Goal: Task Accomplishment & Management: Use online tool/utility

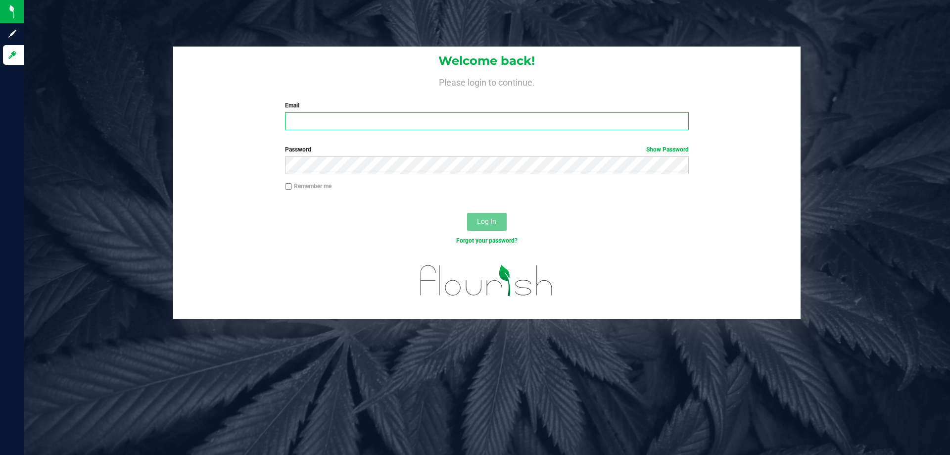
click at [397, 118] on input "Email" at bounding box center [486, 121] width 403 height 18
type input "[EMAIL_ADDRESS][DOMAIN_NAME]"
click at [467, 213] on button "Log In" at bounding box center [487, 222] width 40 height 18
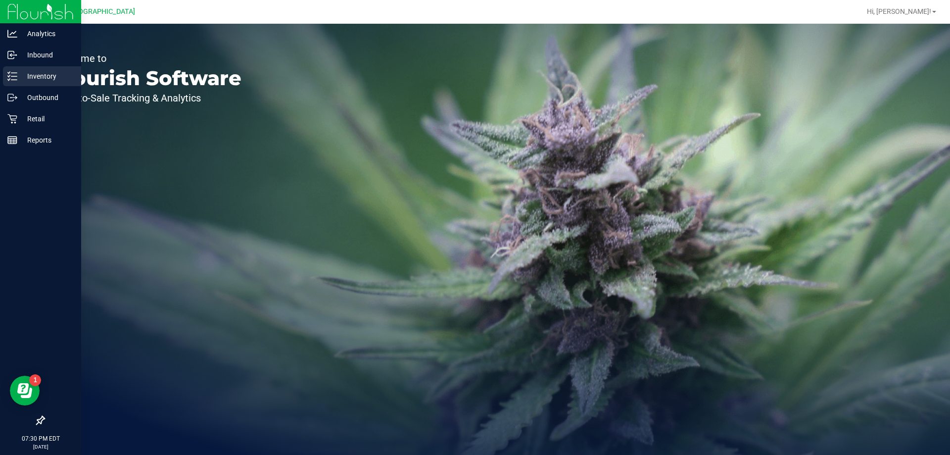
click at [31, 82] on p "Inventory" at bounding box center [46, 76] width 59 height 12
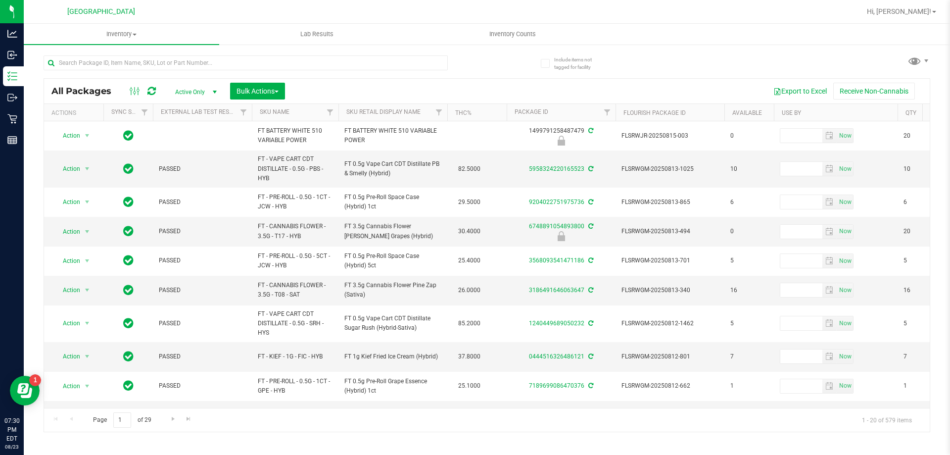
click at [309, 114] on th "SKU Name" at bounding box center [295, 112] width 87 height 17
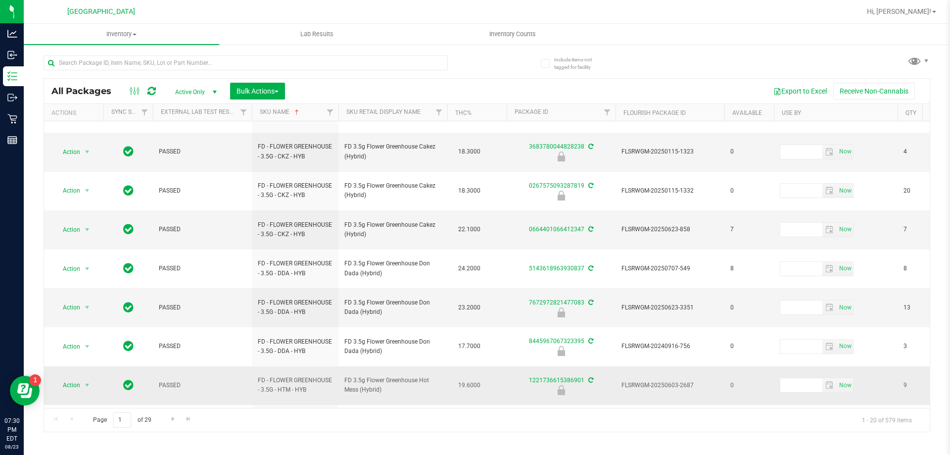
scroll to position [318, 0]
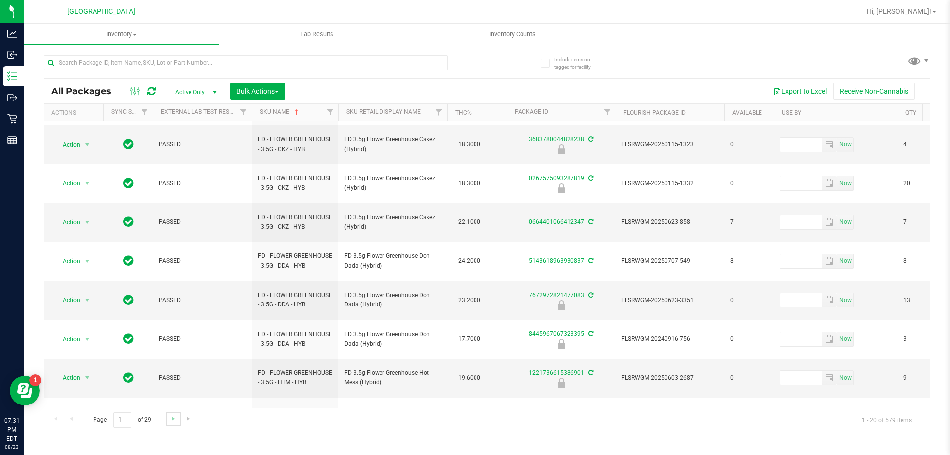
click at [173, 424] on link "Go to the next page" at bounding box center [173, 418] width 14 height 13
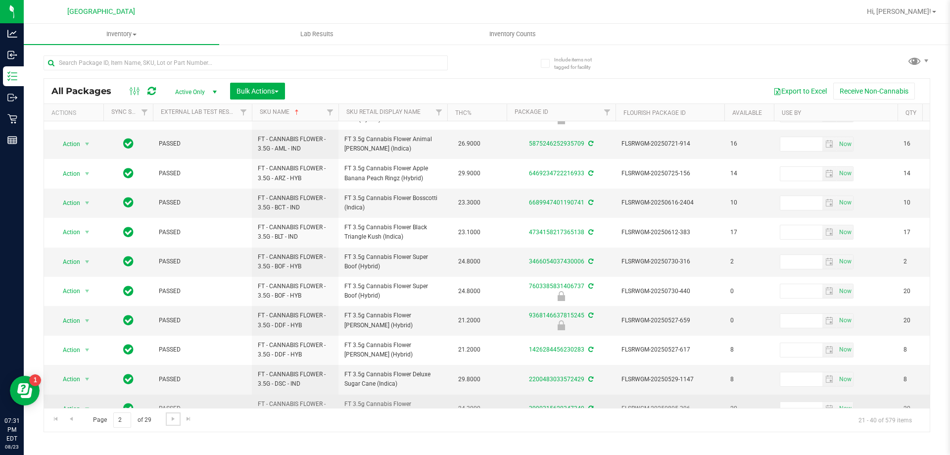
scroll to position [316, 0]
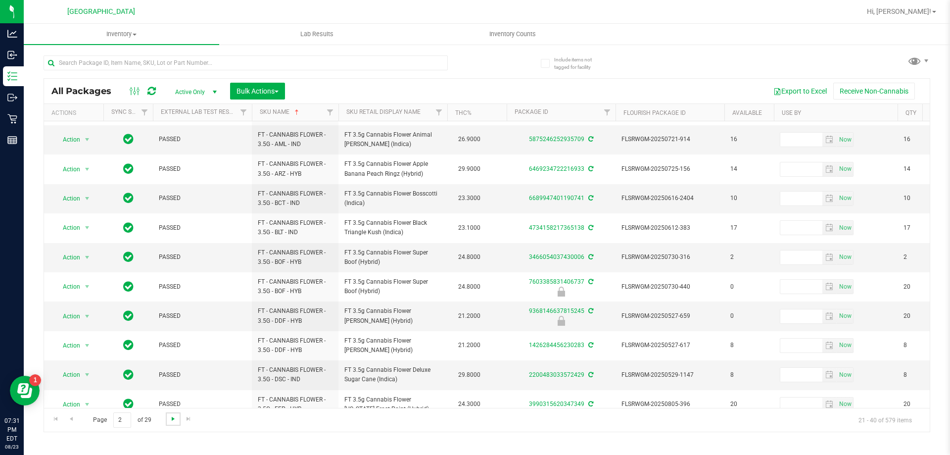
click at [174, 418] on span "Go to the next page" at bounding box center [173, 418] width 8 height 8
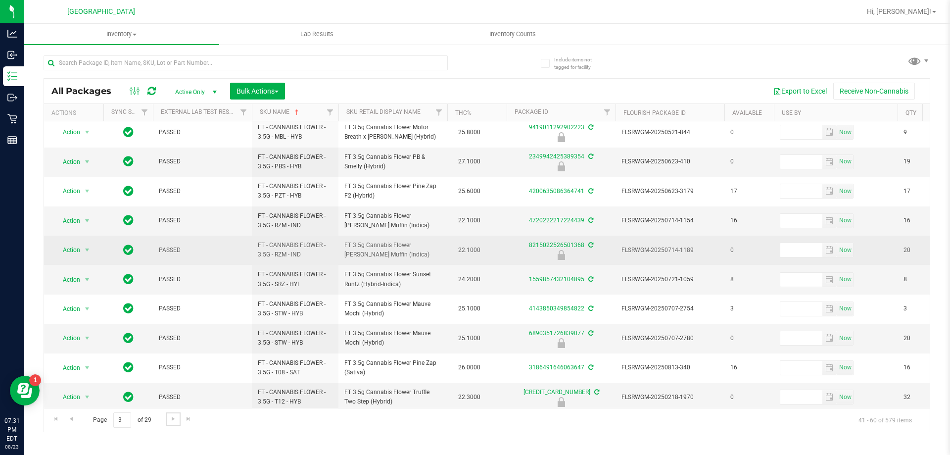
scroll to position [308, 0]
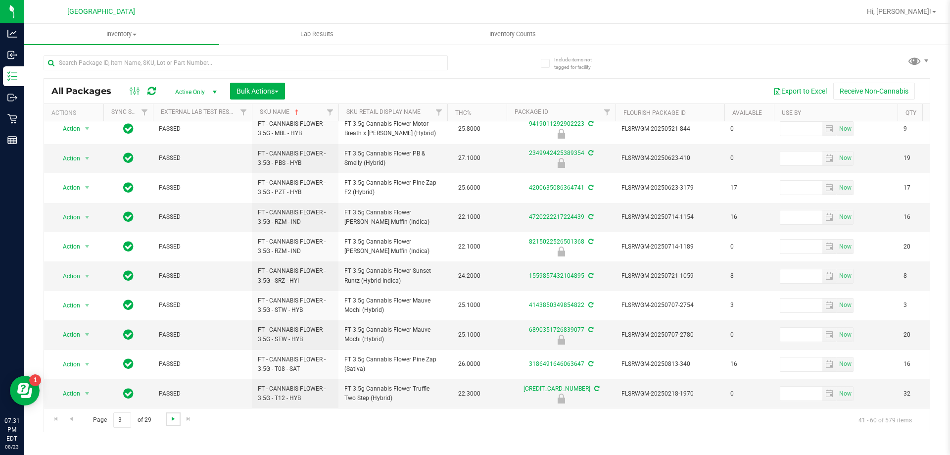
click at [169, 419] on span "Go to the next page" at bounding box center [173, 418] width 8 height 8
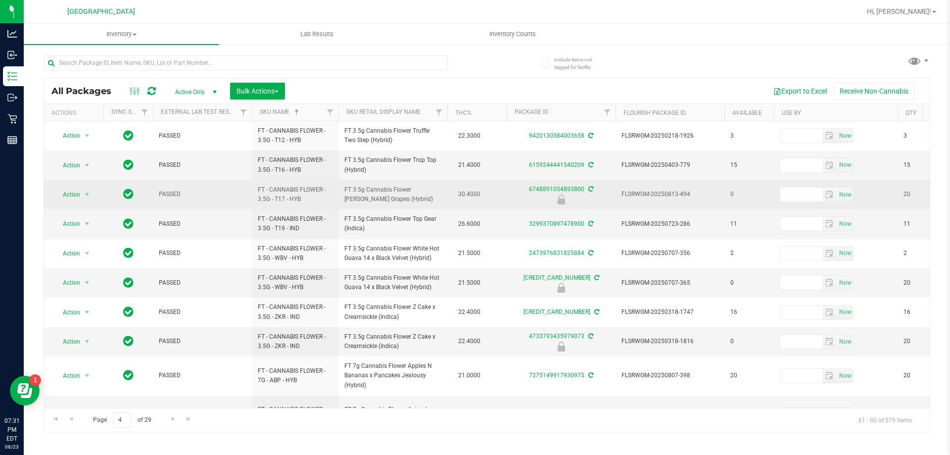
drag, startPoint x: 394, startPoint y: 205, endPoint x: 339, endPoint y: 193, distance: 56.2
click at [339, 193] on td "FT 3.5g Cannabis Flower Gaspar's Grapes (Hybrid)" at bounding box center [392, 194] width 109 height 29
copy span "FT 3.5g Cannabis Flower Gaspar's Grapes (Hybrid)"
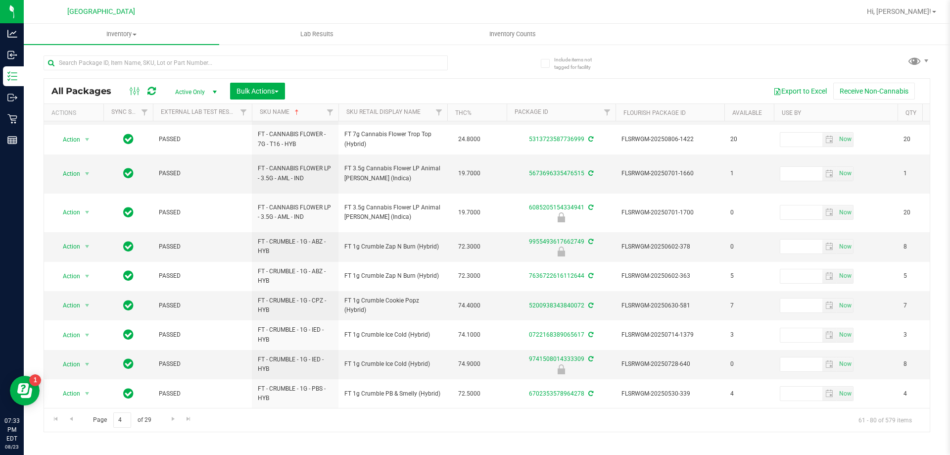
scroll to position [316, 0]
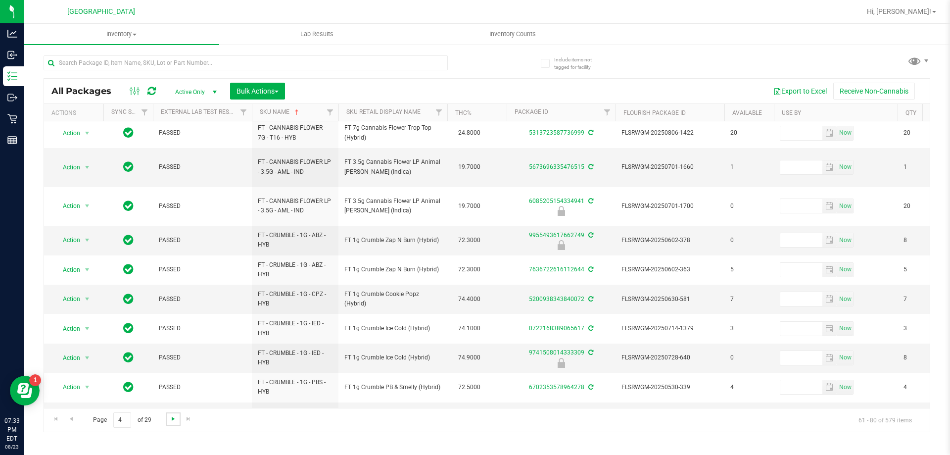
click at [172, 417] on span "Go to the next page" at bounding box center [173, 418] width 8 height 8
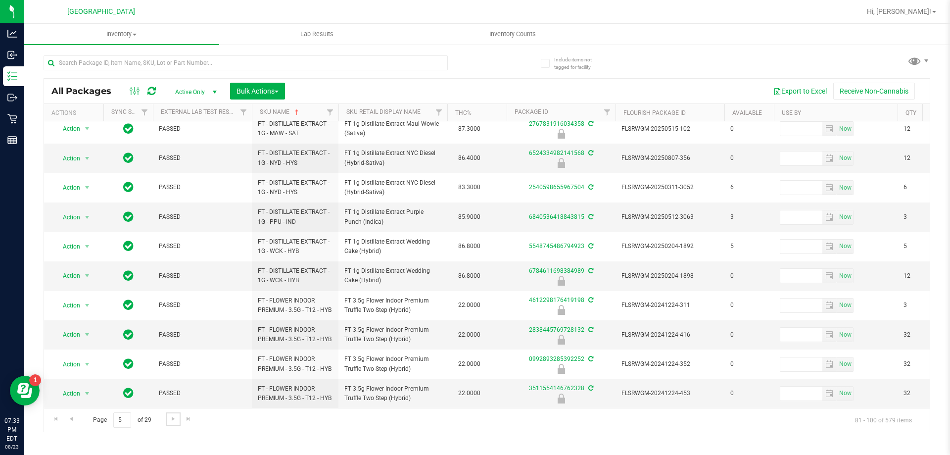
scroll to position [308, 0]
click at [171, 420] on span "Go to the next page" at bounding box center [173, 418] width 8 height 8
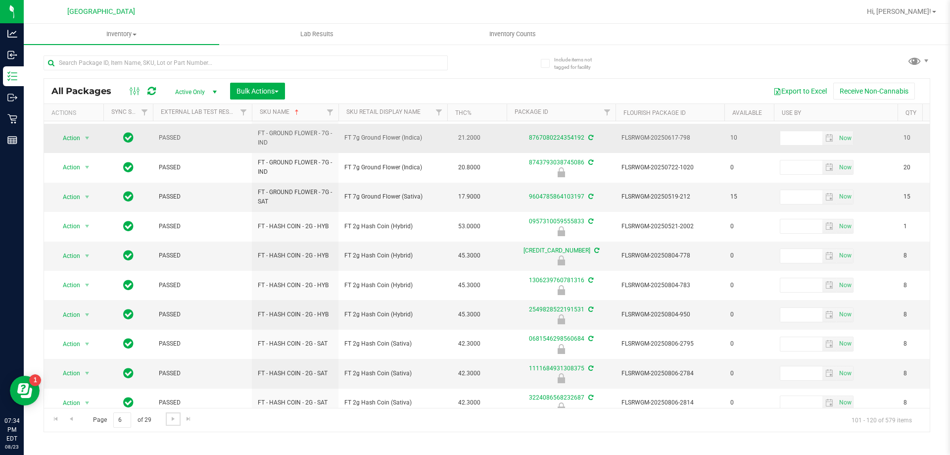
scroll to position [318, 0]
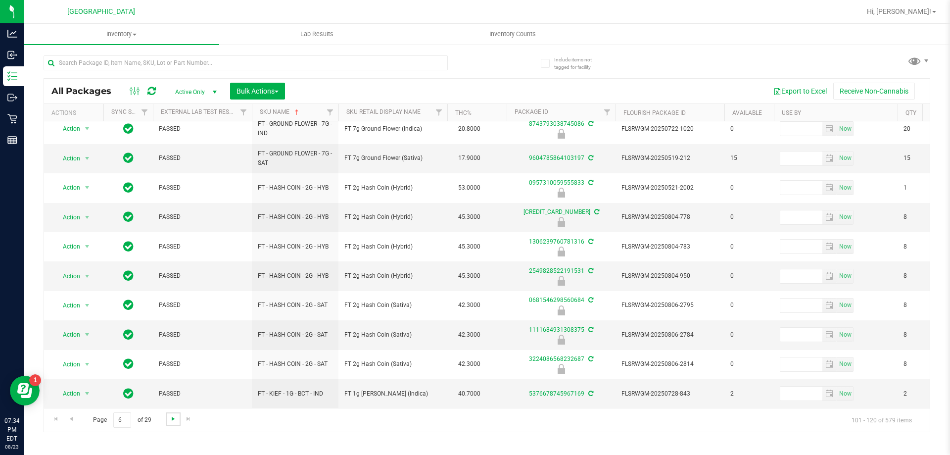
click at [175, 421] on span "Go to the next page" at bounding box center [173, 418] width 8 height 8
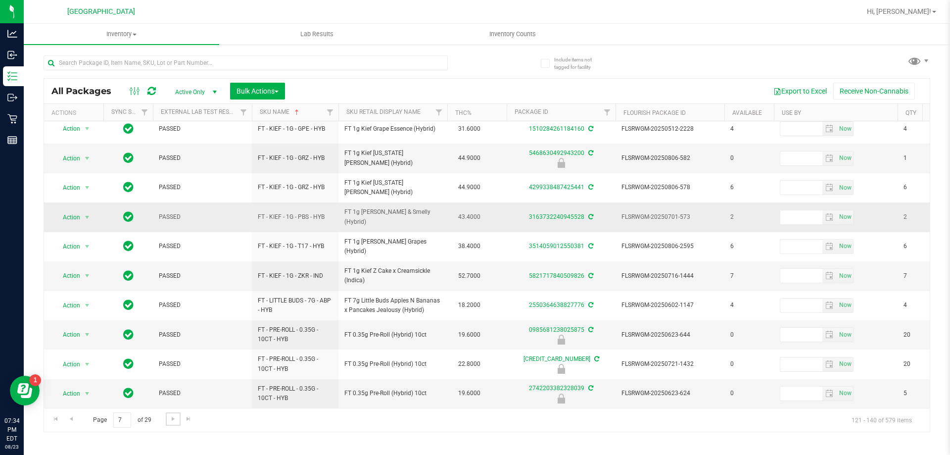
scroll to position [308, 0]
click at [169, 420] on span "Go to the next page" at bounding box center [173, 418] width 8 height 8
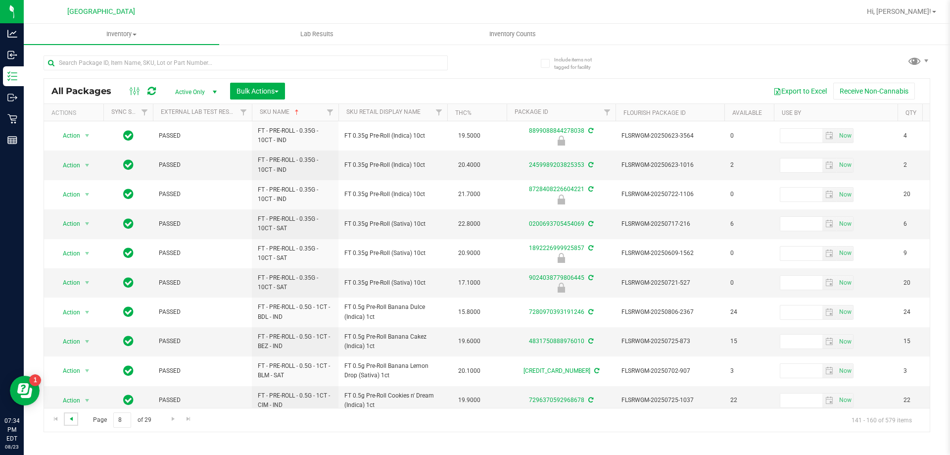
click at [74, 419] on span "Go to the previous page" at bounding box center [71, 418] width 8 height 8
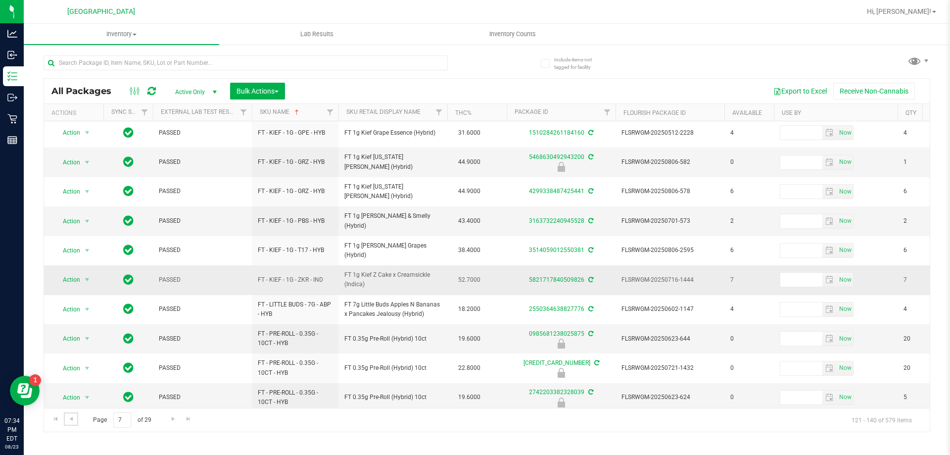
scroll to position [308, 0]
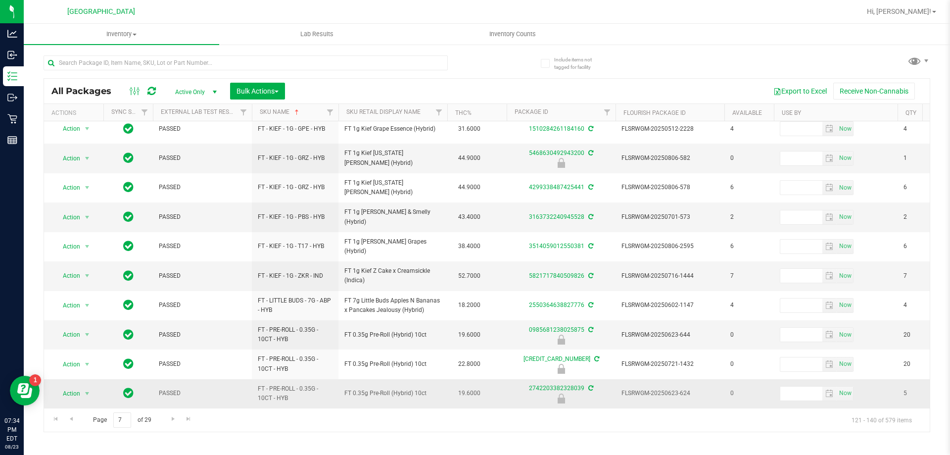
drag, startPoint x: 429, startPoint y: 387, endPoint x: 344, endPoint y: 388, distance: 85.1
click at [344, 388] on span "FT 0.35g Pre-Roll (Hybrid) 10ct" at bounding box center [392, 392] width 97 height 9
copy span "FT 0.35g Pre-Roll (Hybrid) 10ct"
click at [169, 418] on span "Go to the next page" at bounding box center [173, 418] width 8 height 8
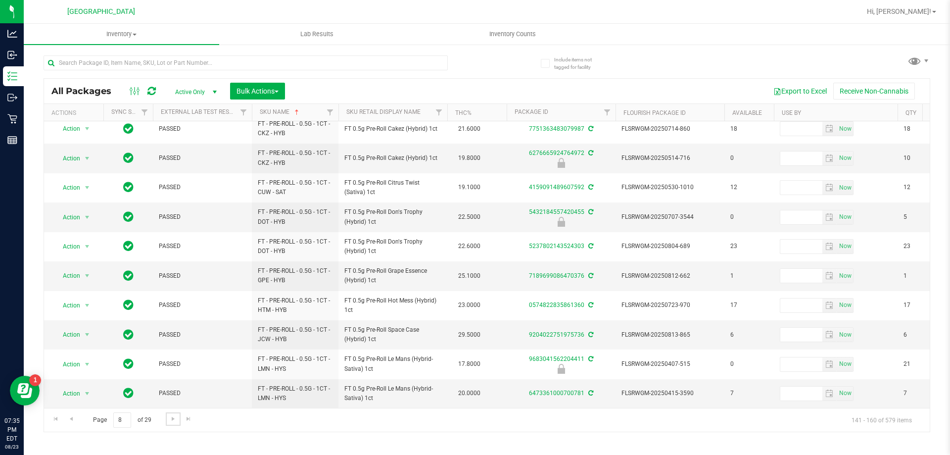
scroll to position [308, 0]
click at [168, 417] on link "Go to the next page" at bounding box center [173, 418] width 14 height 13
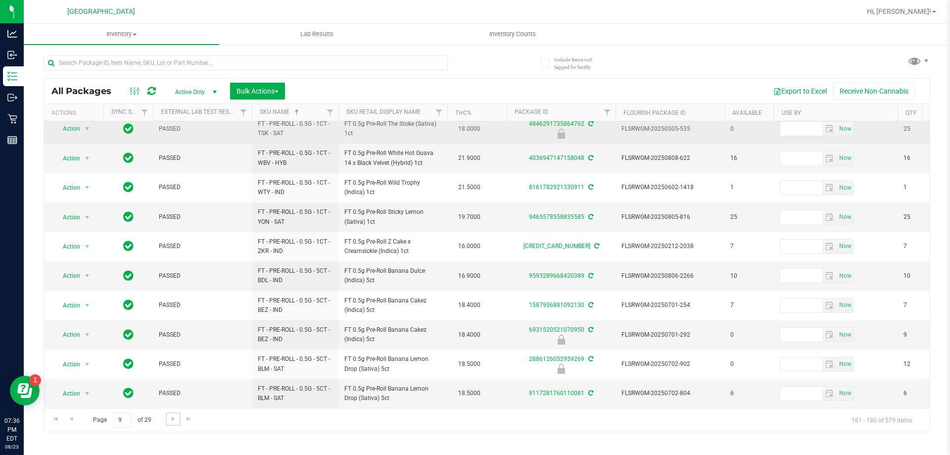
scroll to position [308, 0]
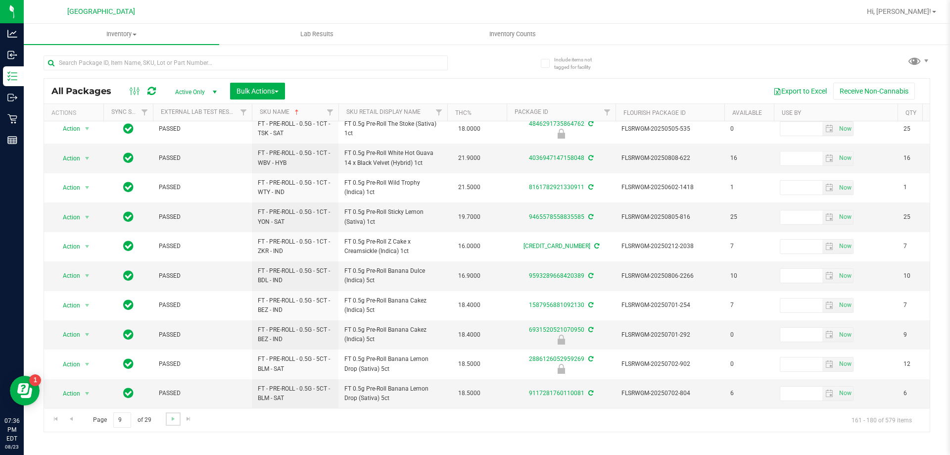
click at [169, 424] on link "Go to the next page" at bounding box center [173, 418] width 14 height 13
click at [169, 419] on span "Go to the next page" at bounding box center [173, 418] width 8 height 8
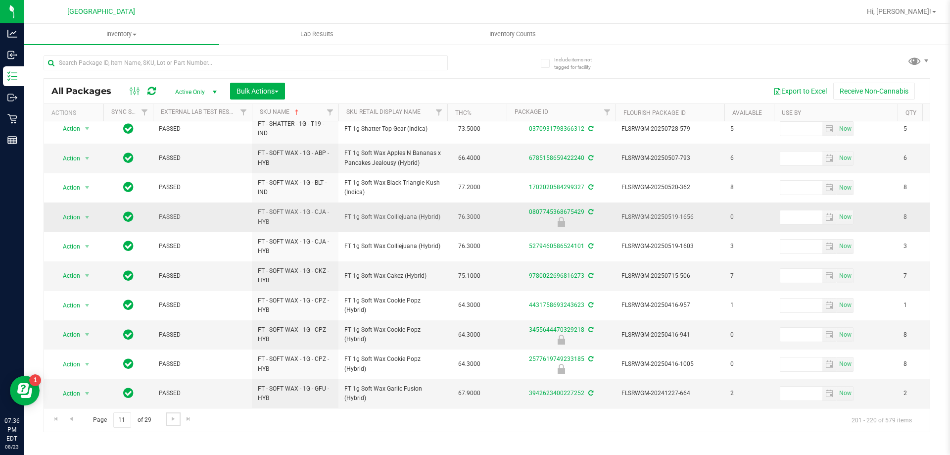
scroll to position [308, 0]
click at [174, 416] on span "Go to the next page" at bounding box center [173, 418] width 8 height 8
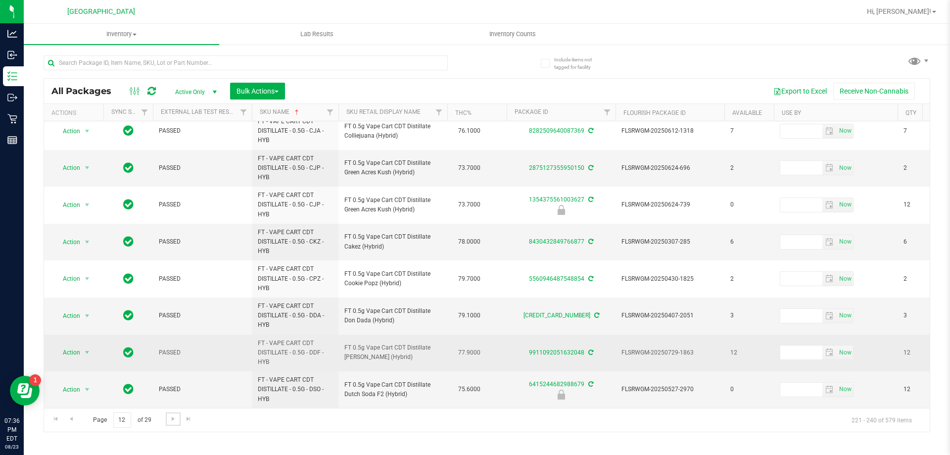
scroll to position [406, 0]
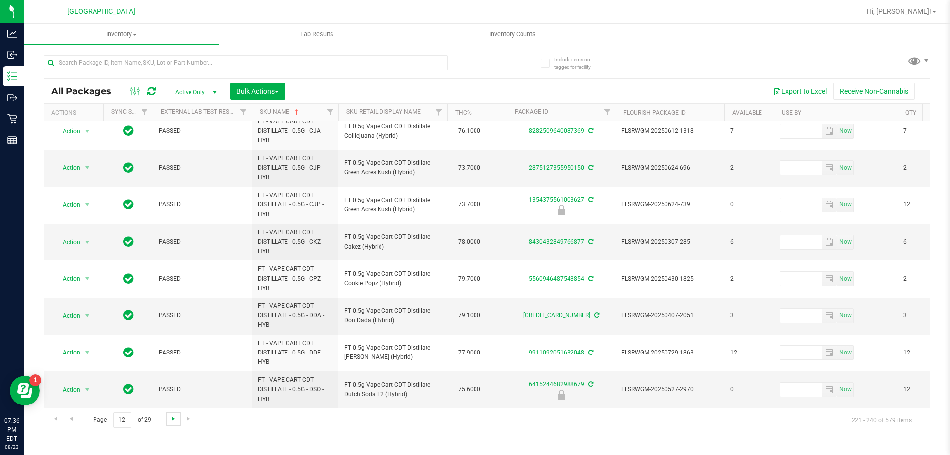
click at [170, 418] on span "Go to the next page" at bounding box center [173, 418] width 8 height 8
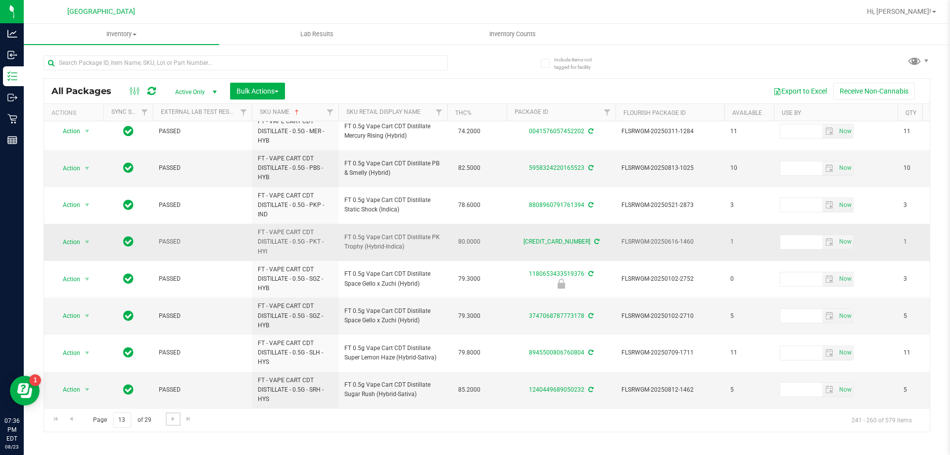
scroll to position [459, 0]
click at [173, 420] on span "Go to the next page" at bounding box center [173, 418] width 8 height 8
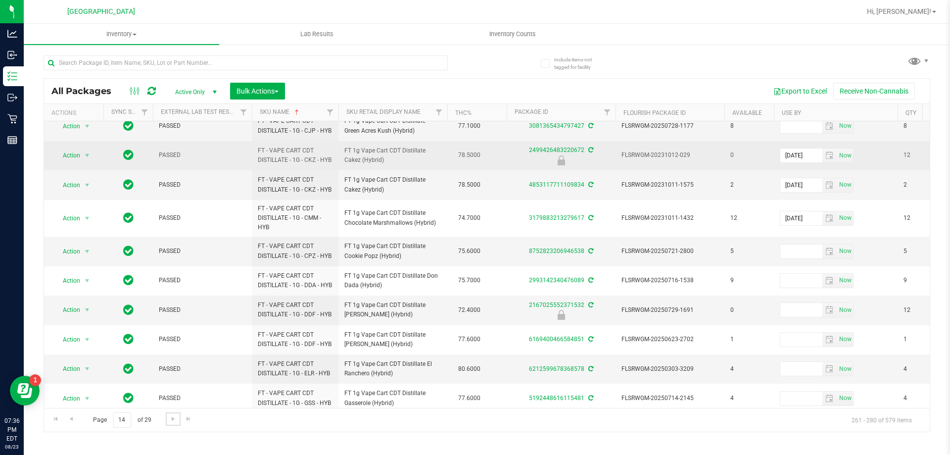
scroll to position [391, 0]
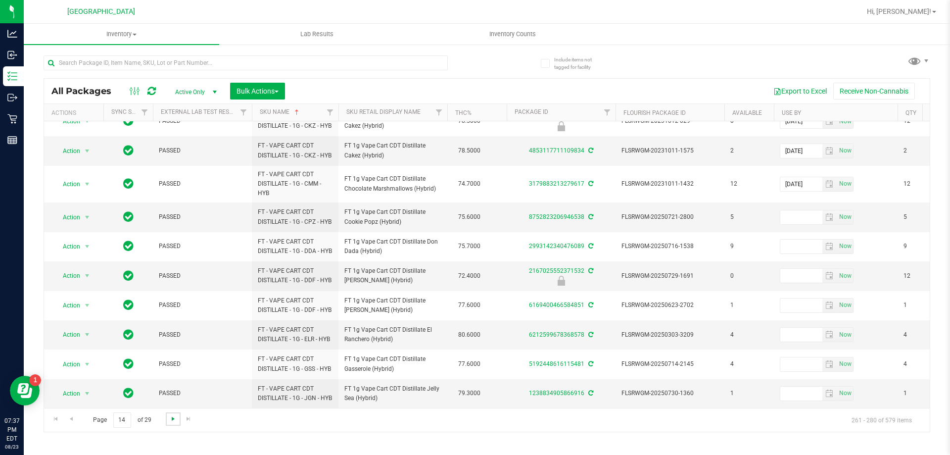
click at [171, 420] on span "Go to the next page" at bounding box center [173, 418] width 8 height 8
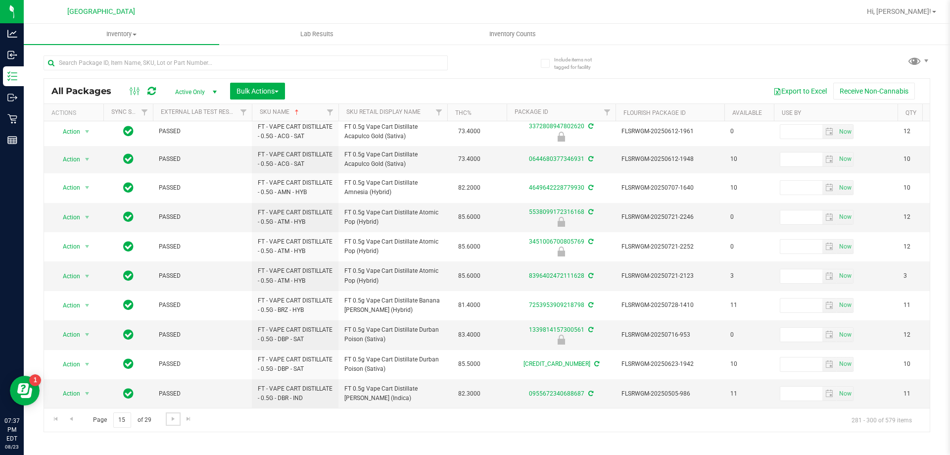
scroll to position [357, 0]
click at [168, 418] on link "Go to the next page" at bounding box center [173, 418] width 14 height 13
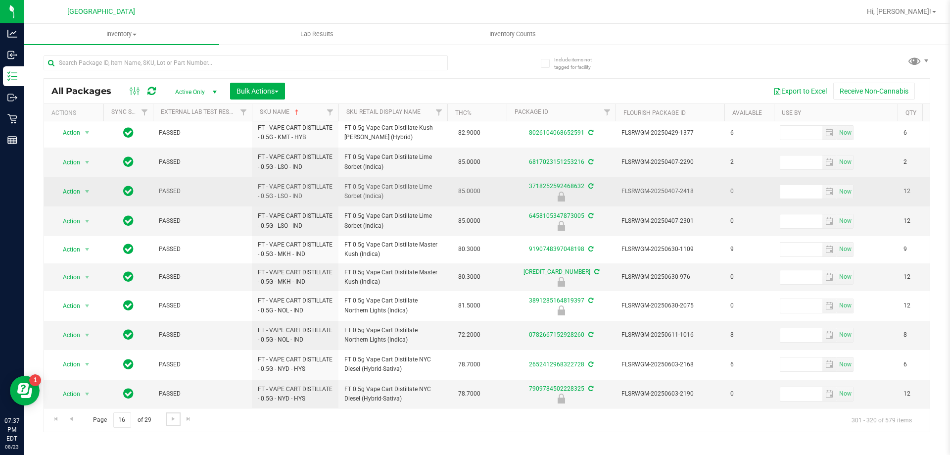
scroll to position [305, 0]
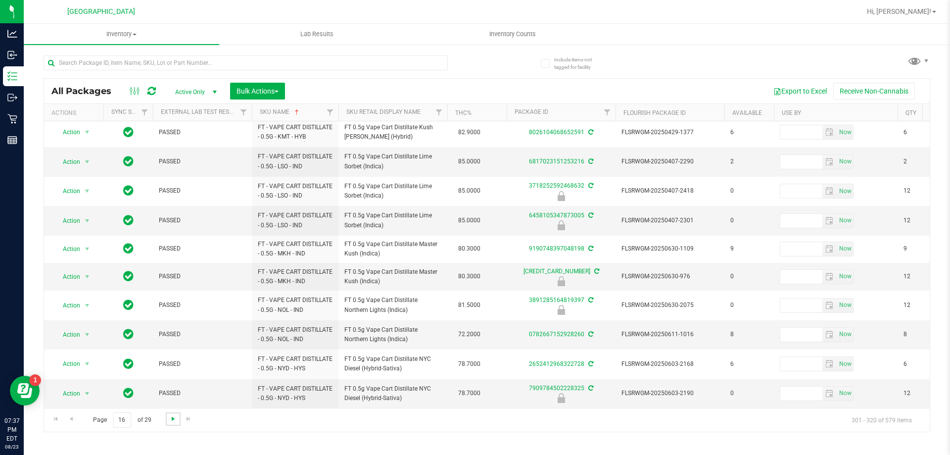
click at [169, 421] on span "Go to the next page" at bounding box center [173, 418] width 8 height 8
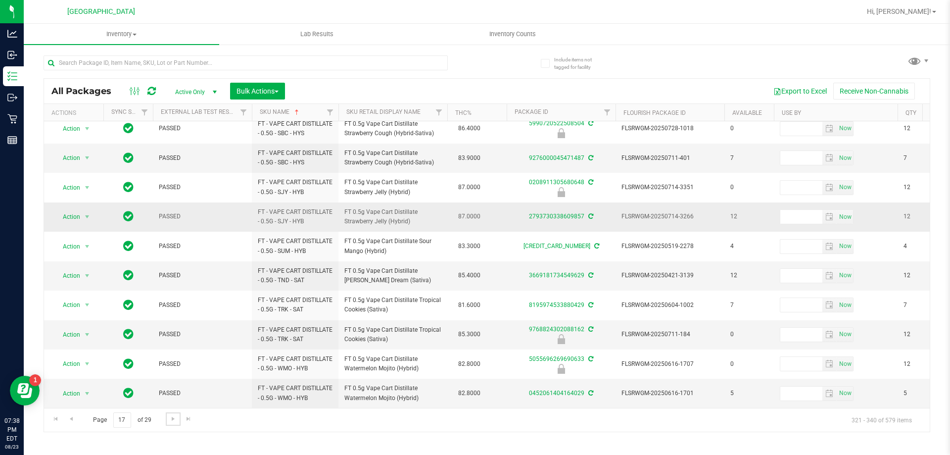
scroll to position [322, 0]
click at [174, 416] on span "Go to the next page" at bounding box center [173, 418] width 8 height 8
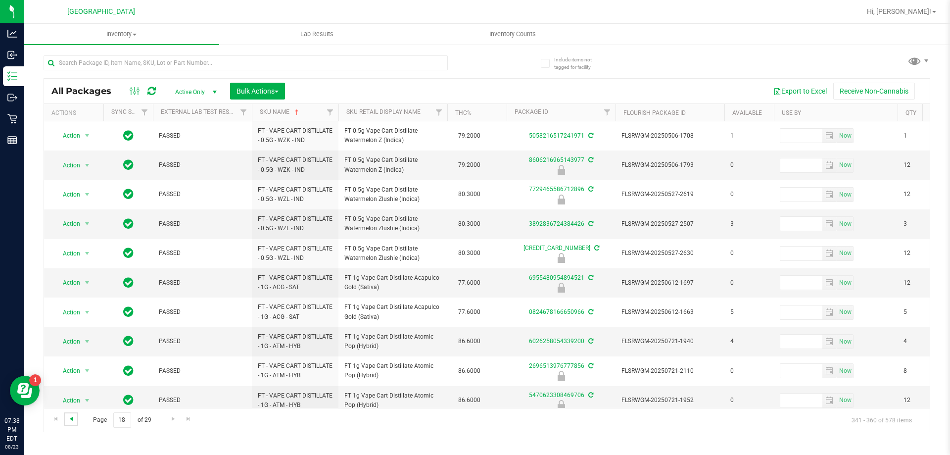
click at [72, 419] on span "Go to the previous page" at bounding box center [71, 418] width 8 height 8
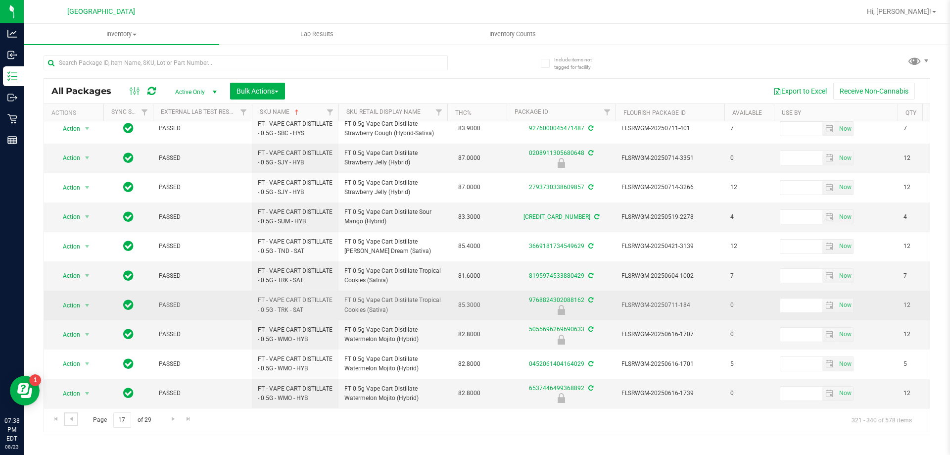
scroll to position [333, 0]
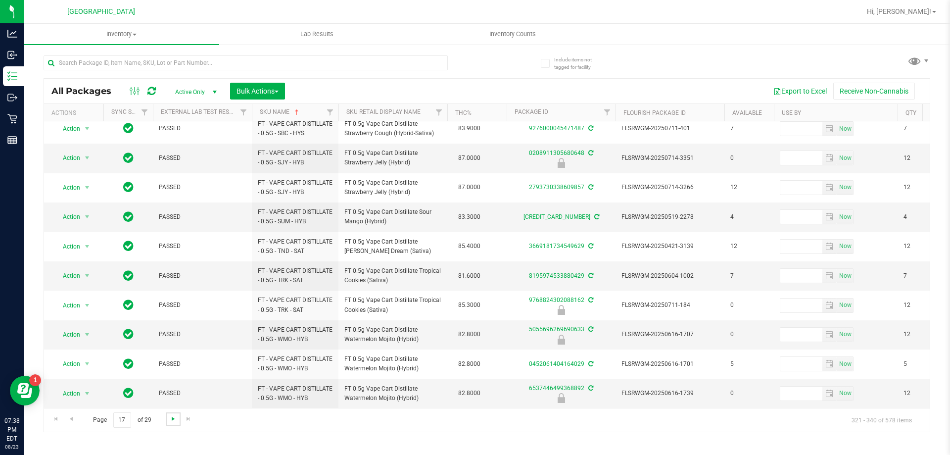
click at [172, 414] on span "Go to the next page" at bounding box center [173, 418] width 8 height 8
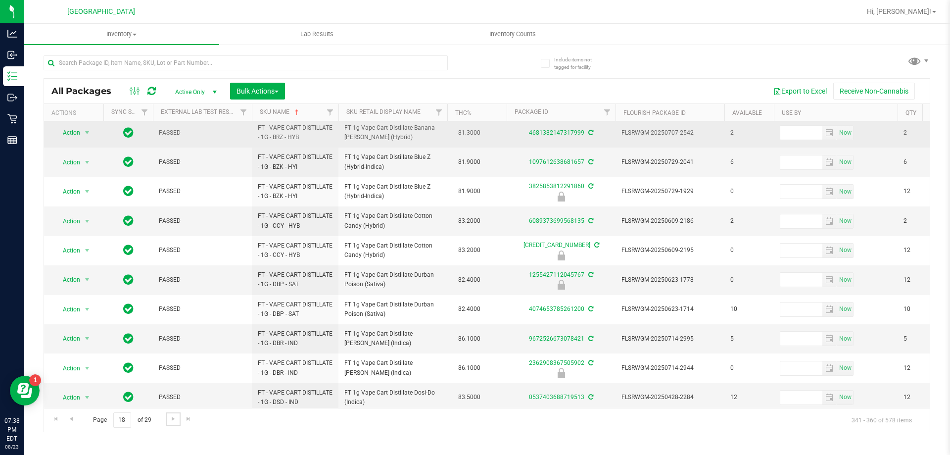
scroll to position [308, 0]
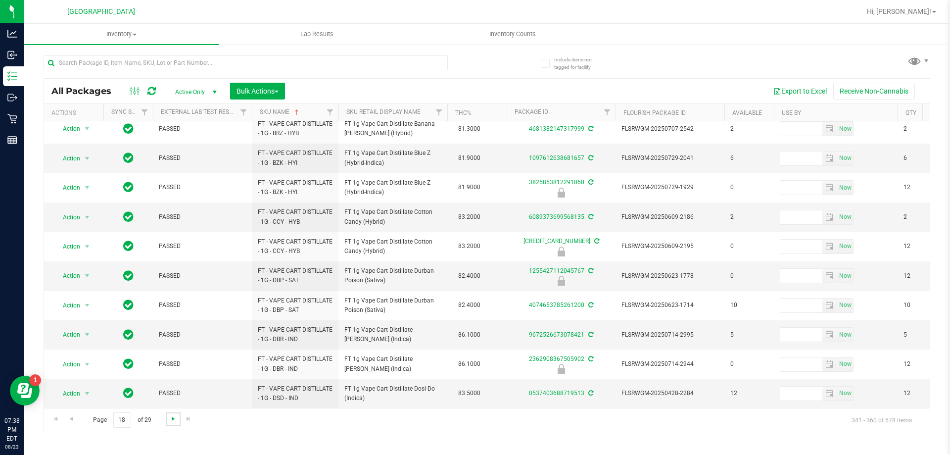
click at [169, 420] on span "Go to the next page" at bounding box center [173, 418] width 8 height 8
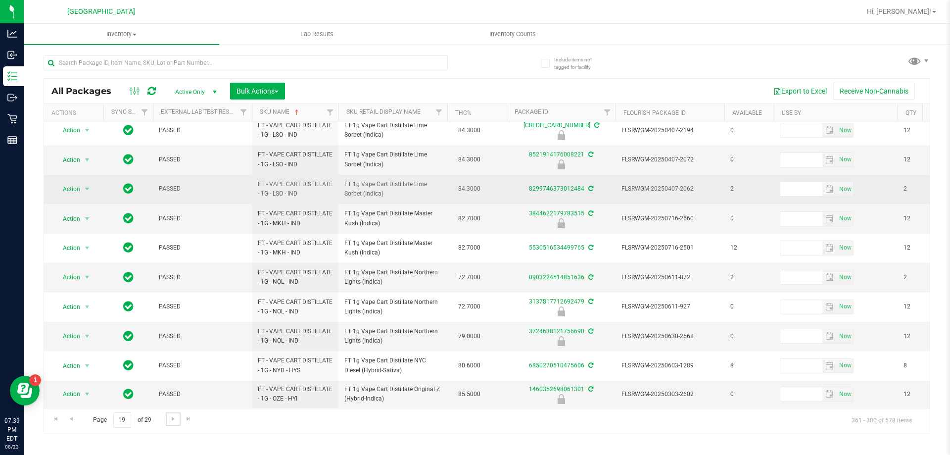
scroll to position [307, 0]
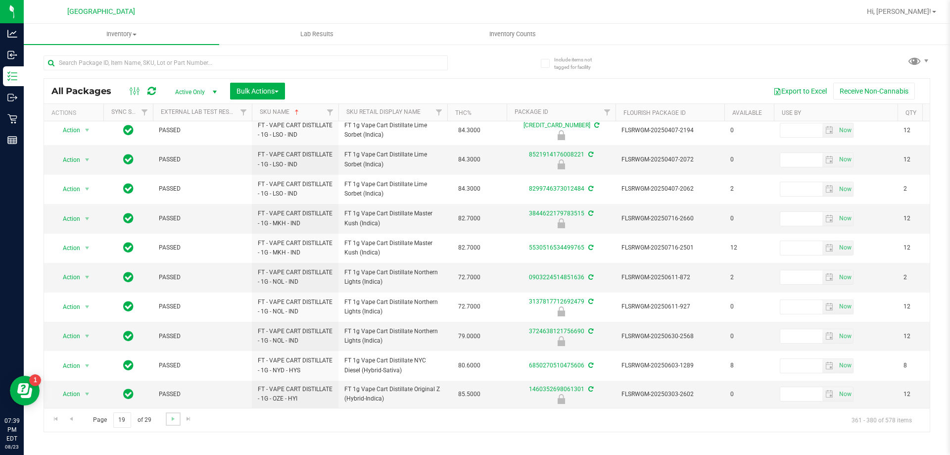
click at [168, 421] on link "Go to the next page" at bounding box center [173, 418] width 14 height 13
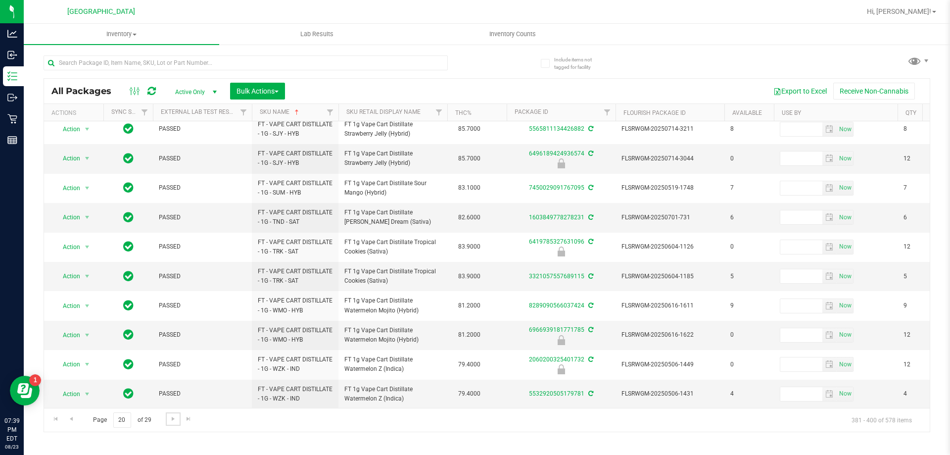
scroll to position [305, 0]
click at [173, 420] on span "Go to the next page" at bounding box center [173, 418] width 8 height 8
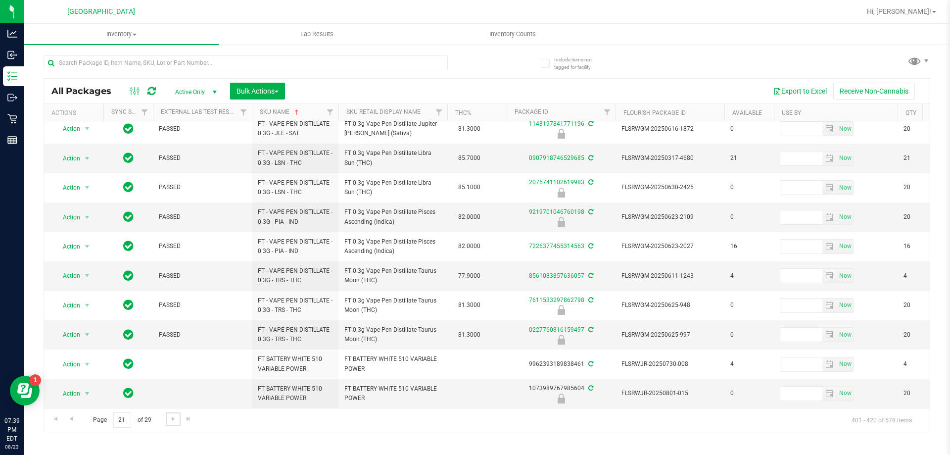
scroll to position [308, 0]
click at [167, 419] on link "Go to the next page" at bounding box center [173, 418] width 14 height 13
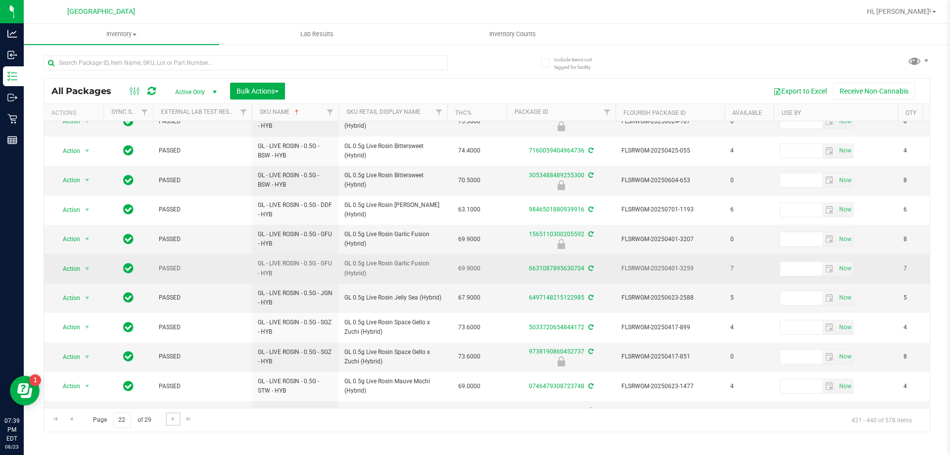
scroll to position [308, 0]
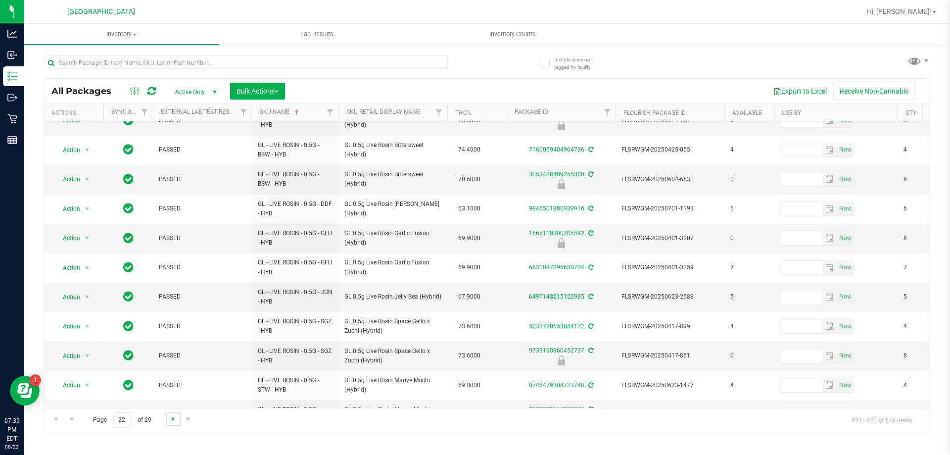
click at [170, 414] on span "Go to the next page" at bounding box center [173, 418] width 8 height 8
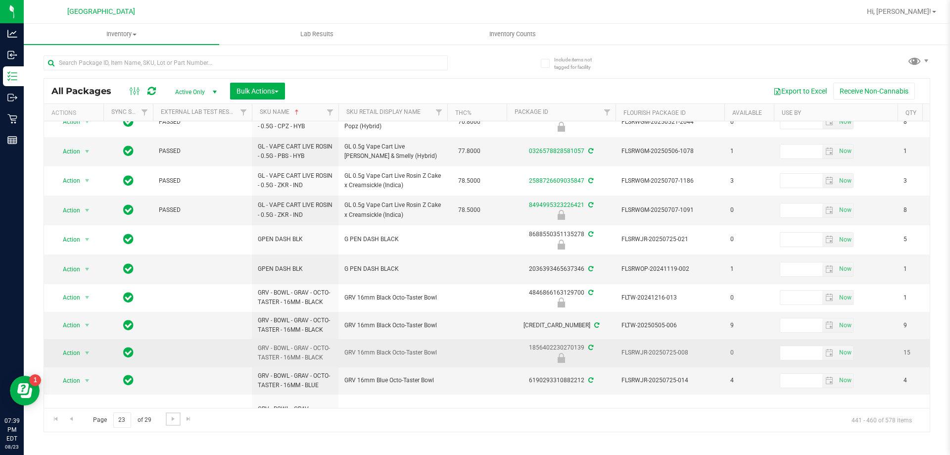
scroll to position [339, 0]
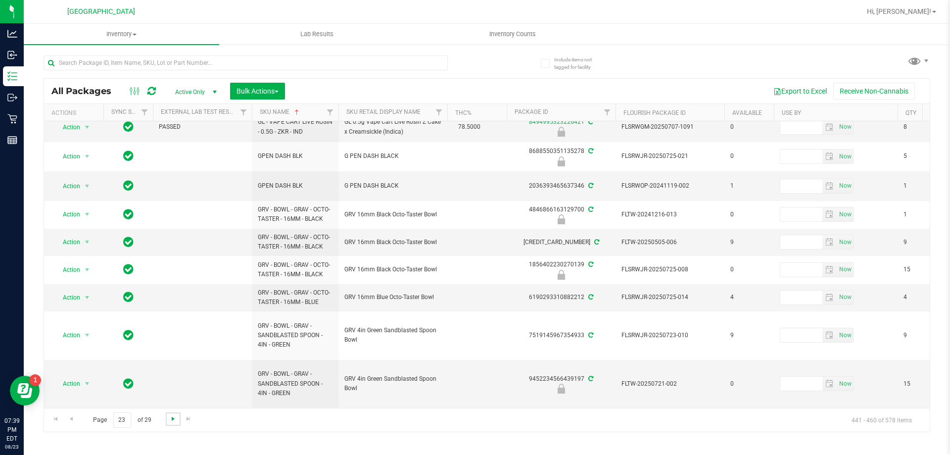
click at [170, 422] on span "Go to the next page" at bounding box center [173, 418] width 8 height 8
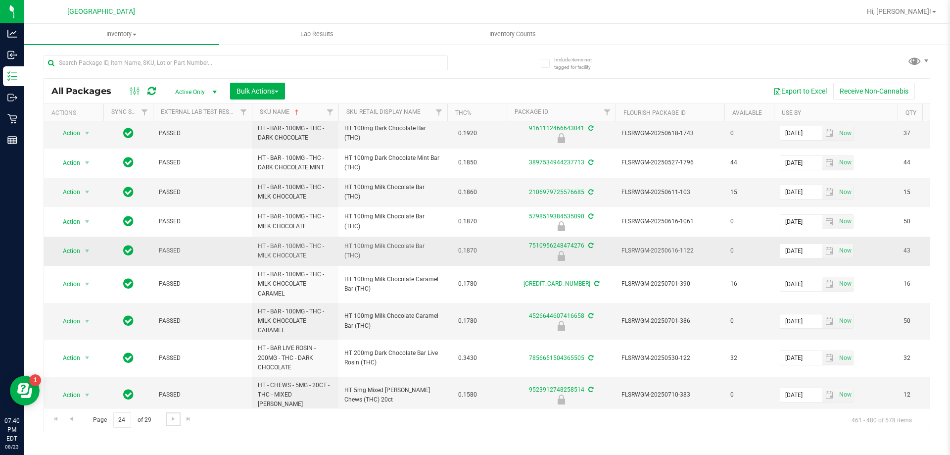
scroll to position [462, 0]
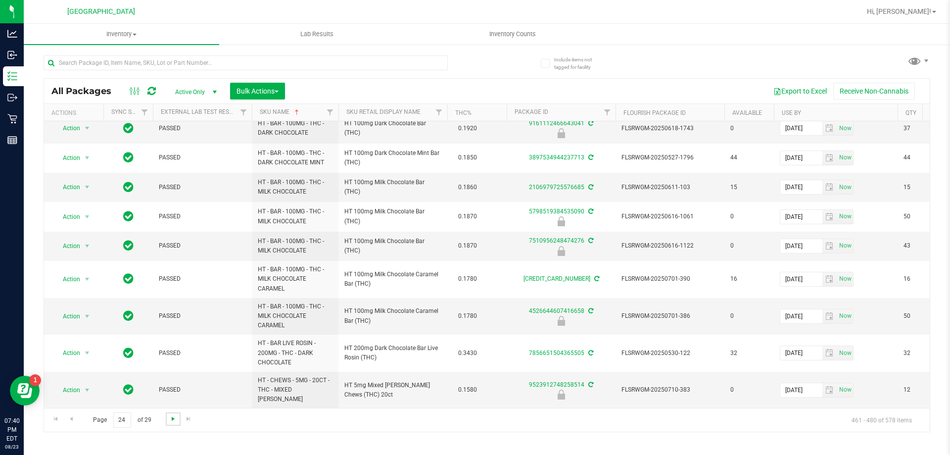
click at [169, 417] on span "Go to the next page" at bounding box center [173, 418] width 8 height 8
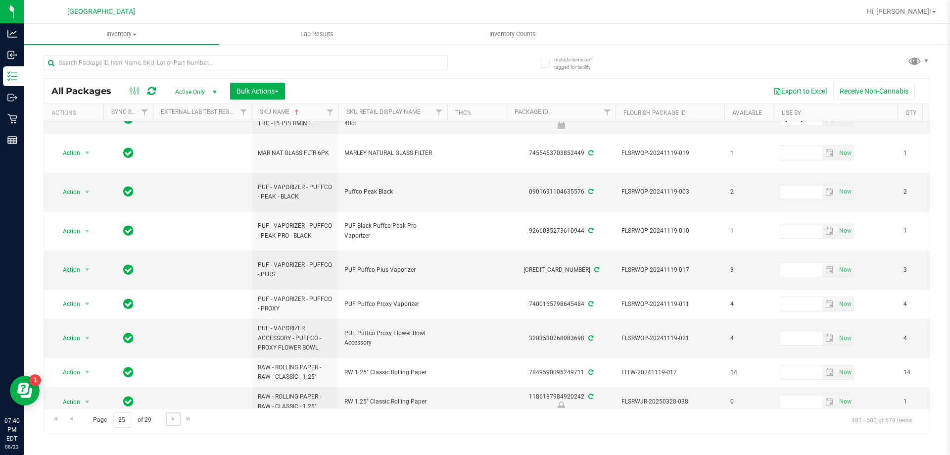
scroll to position [363, 0]
click at [175, 423] on link "Go to the next page" at bounding box center [173, 418] width 14 height 13
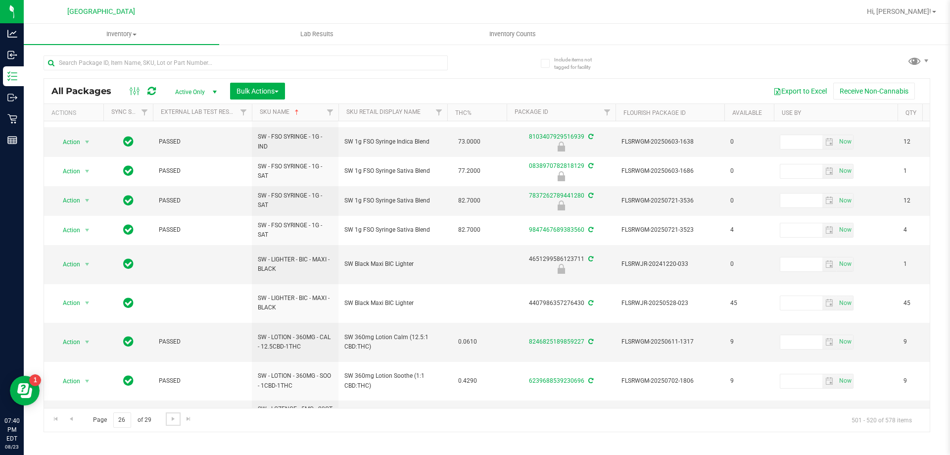
scroll to position [411, 0]
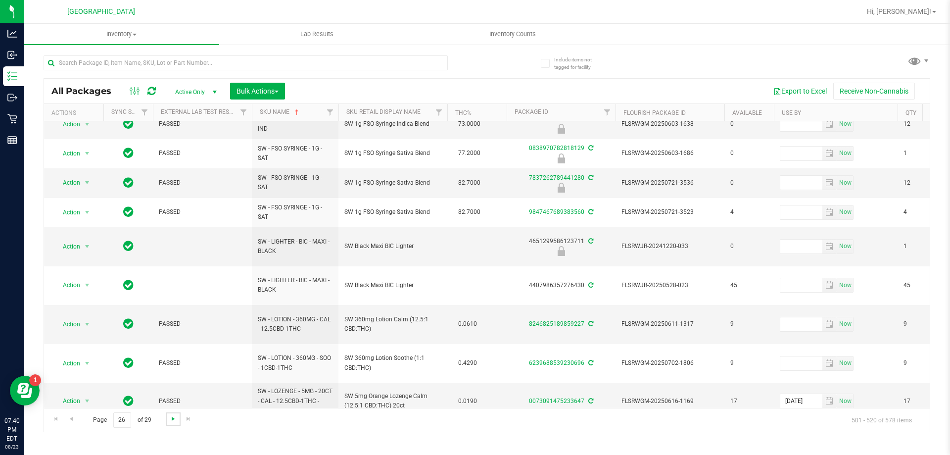
click at [175, 417] on span "Go to the next page" at bounding box center [173, 418] width 8 height 8
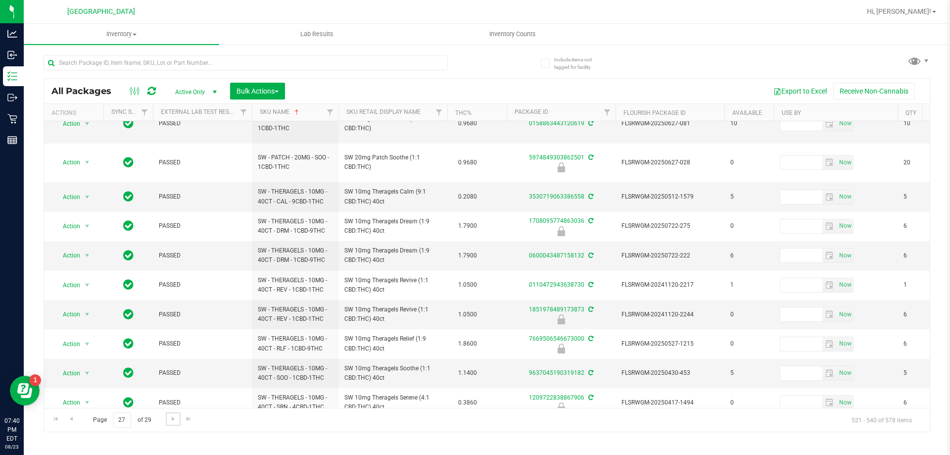
scroll to position [297, 0]
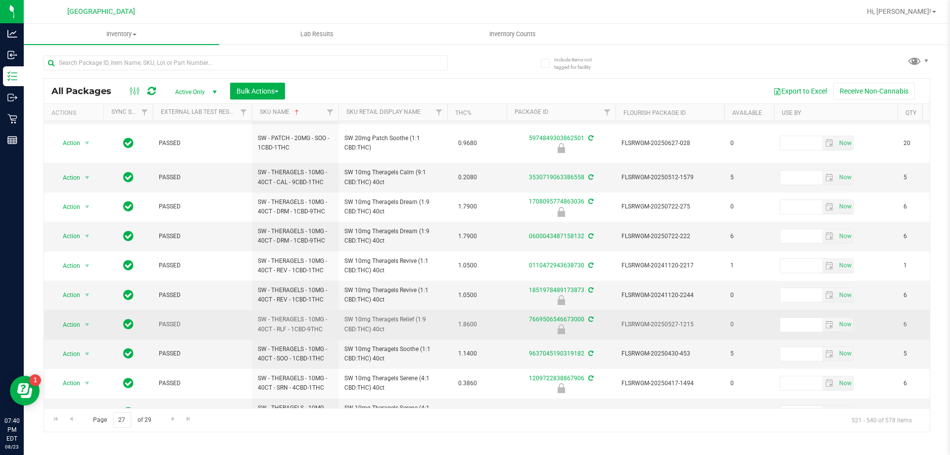
drag, startPoint x: 404, startPoint y: 273, endPoint x: 343, endPoint y: 261, distance: 61.4
click at [343, 310] on td "SW 10mg Theragels Relief (1:9 CBD:THC) 40ct" at bounding box center [392, 324] width 109 height 29
copy span "SW 10mg Theragels Relief (1:9 CBD:THC) 40ct"
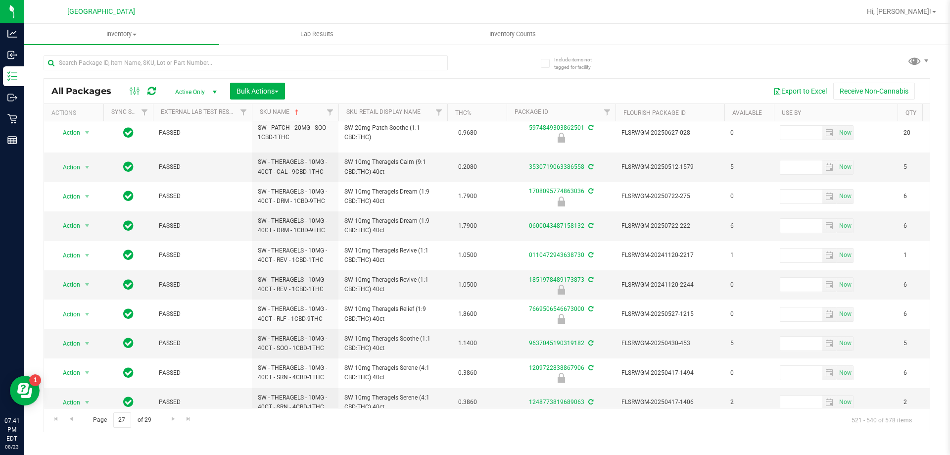
scroll to position [323, 0]
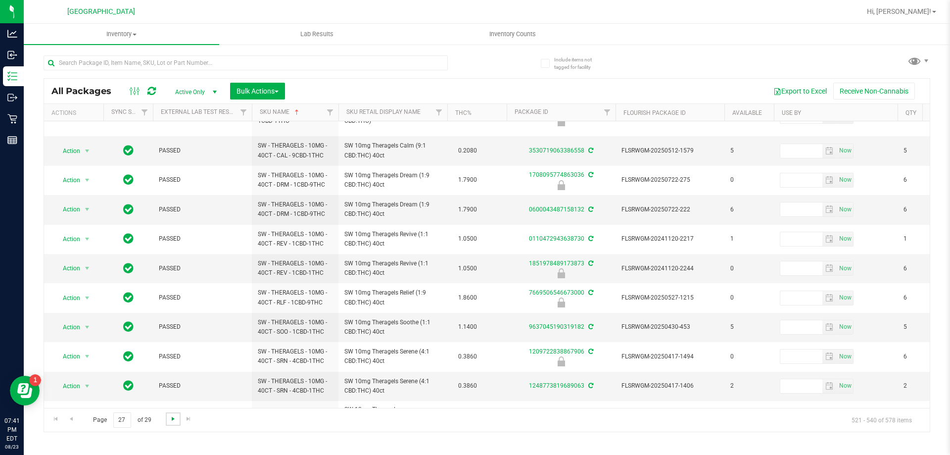
click at [174, 420] on span "Go to the next page" at bounding box center [173, 418] width 8 height 8
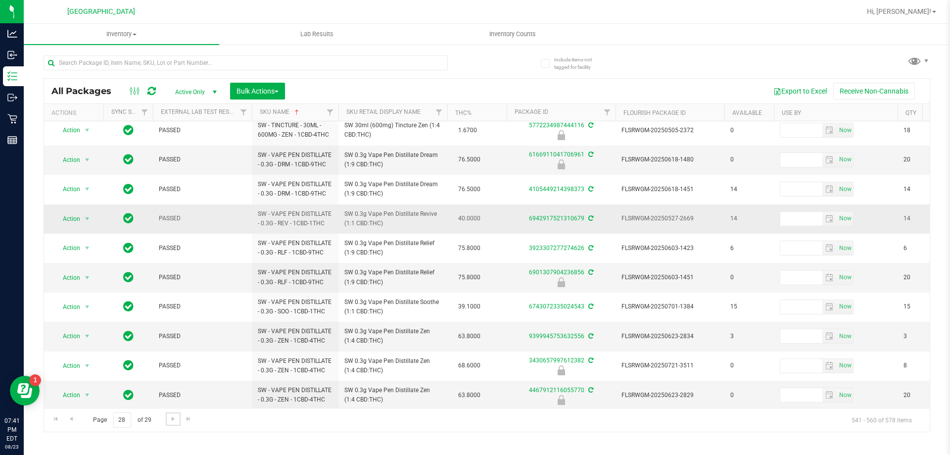
scroll to position [316, 0]
click at [166, 422] on link "Go to the next page" at bounding box center [173, 418] width 14 height 13
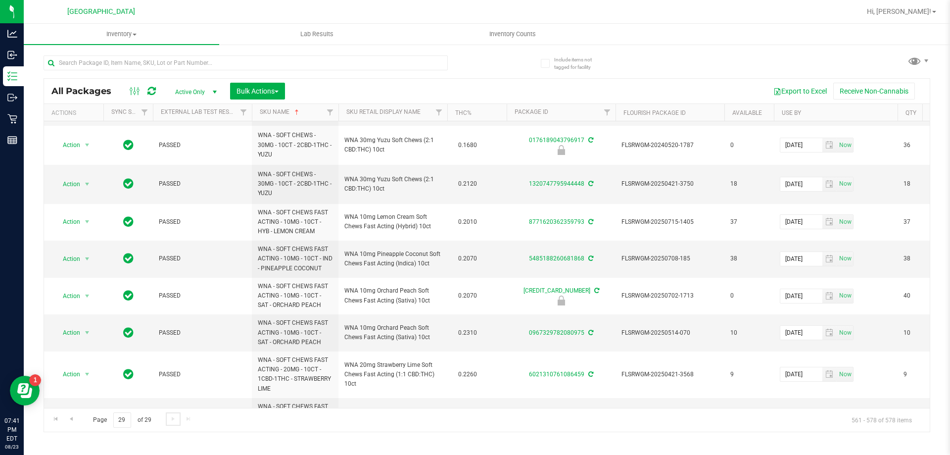
scroll to position [390, 0]
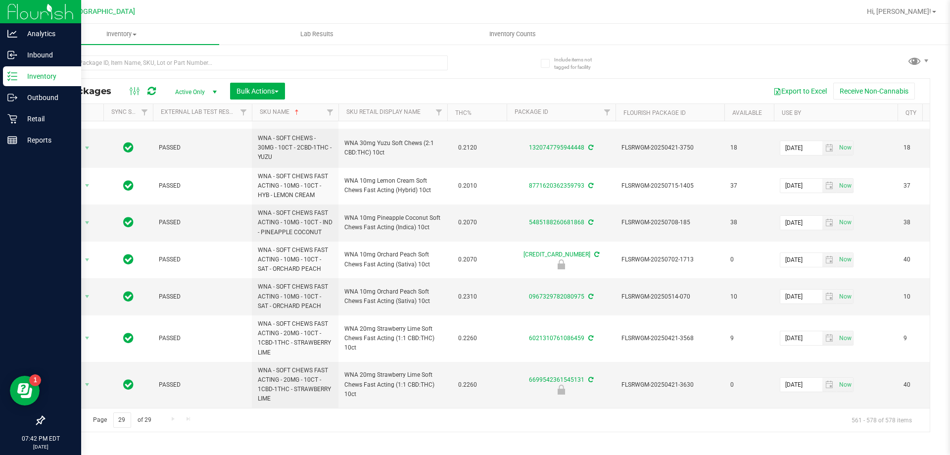
click at [34, 15] on img at bounding box center [40, 11] width 66 height 23
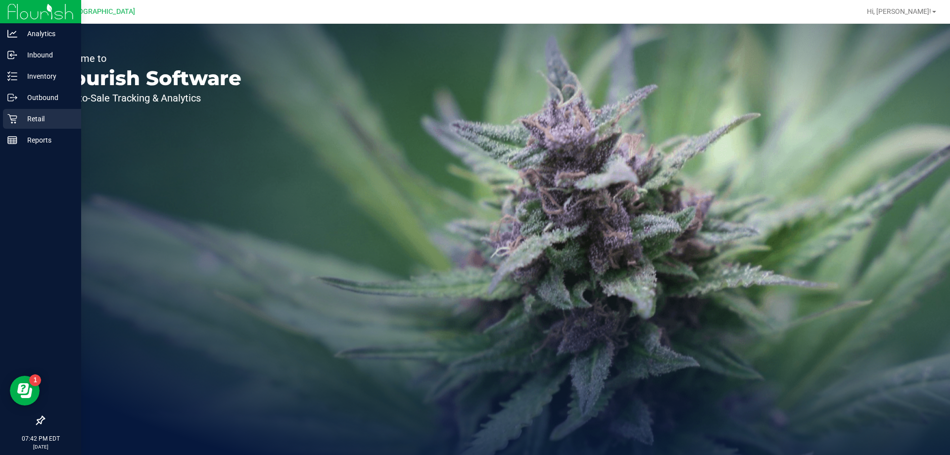
click at [24, 114] on p "Retail" at bounding box center [46, 119] width 59 height 12
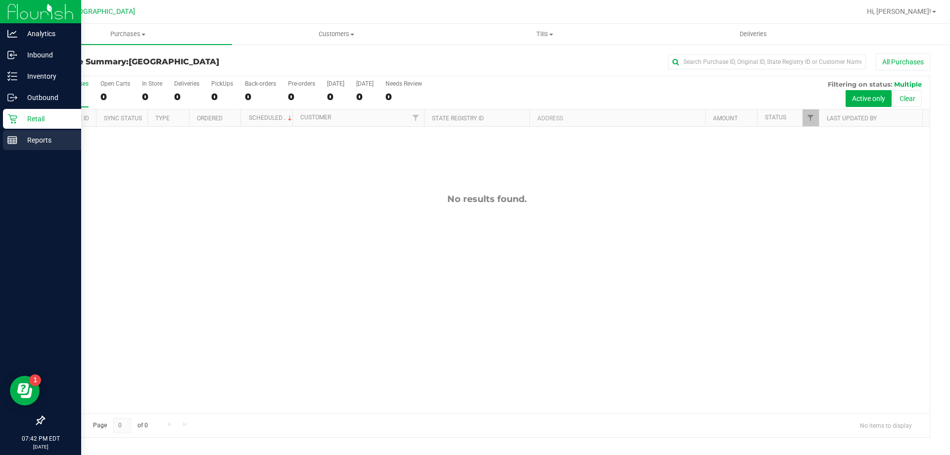
click at [24, 137] on p "Reports" at bounding box center [46, 140] width 59 height 12
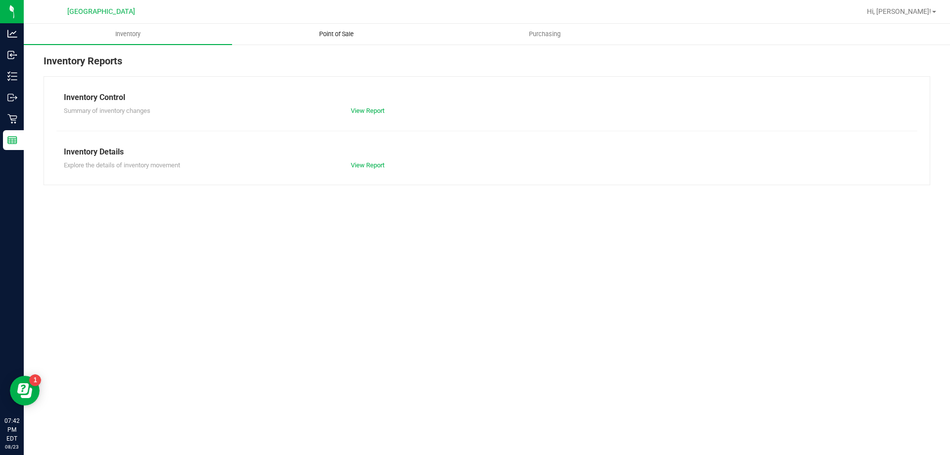
click at [337, 32] on span "Point of Sale" at bounding box center [336, 34] width 61 height 9
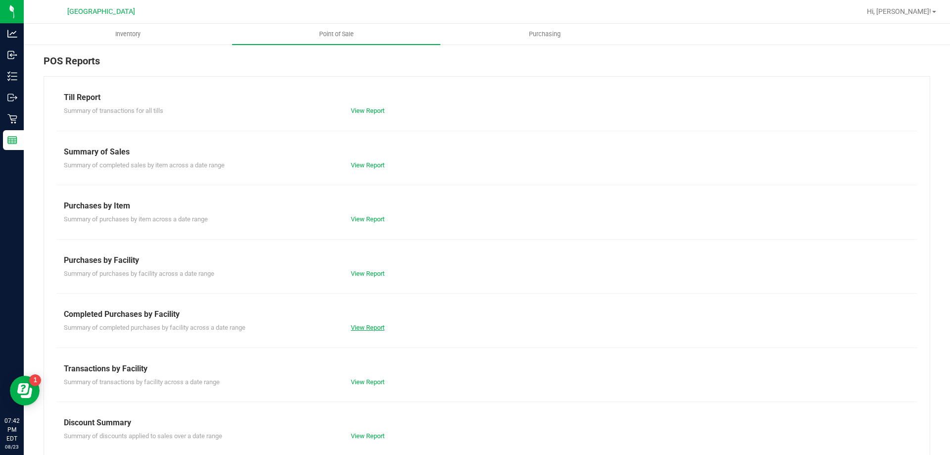
click at [363, 328] on link "View Report" at bounding box center [368, 326] width 34 height 7
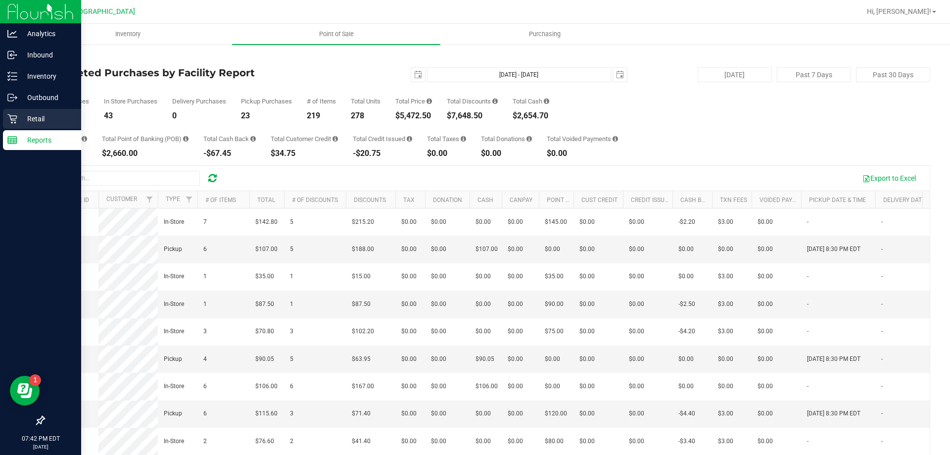
click at [21, 119] on p "Retail" at bounding box center [46, 119] width 59 height 12
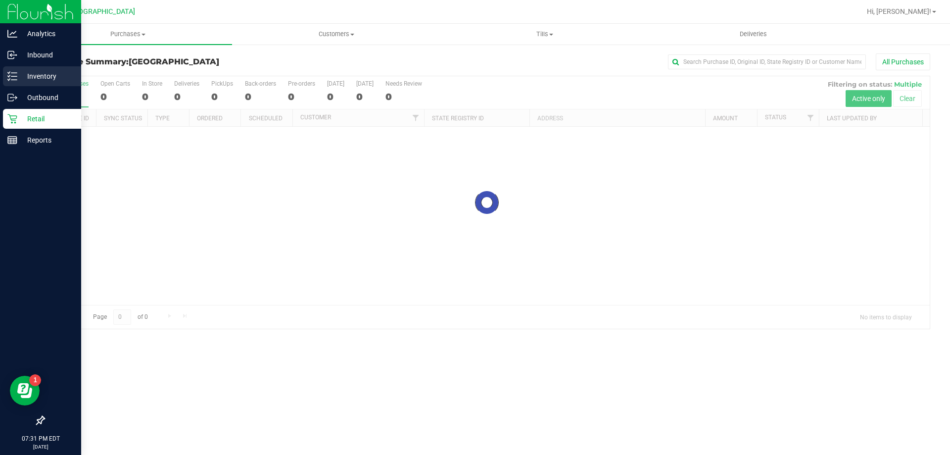
click at [30, 73] on p "Inventory" at bounding box center [46, 76] width 59 height 12
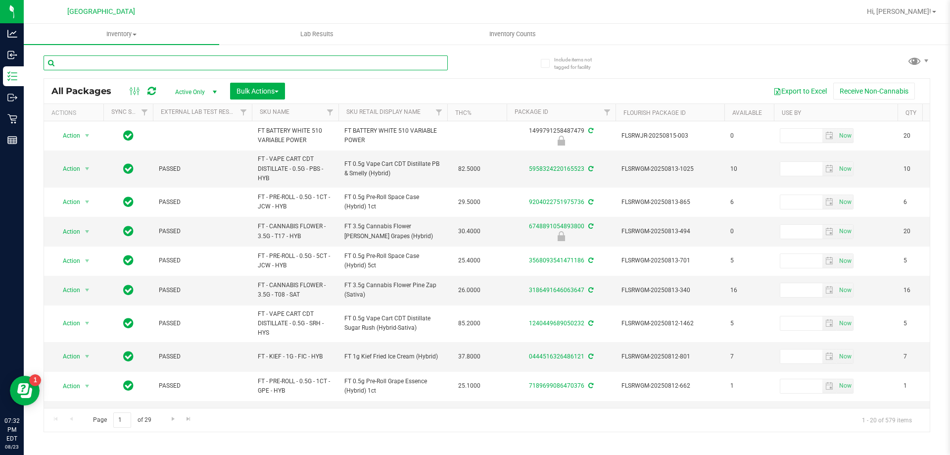
click at [188, 61] on input "text" at bounding box center [246, 62] width 404 height 15
paste input "FT 3.5g Cannabis Flower Gaspar's Grapes (Hybrid)"
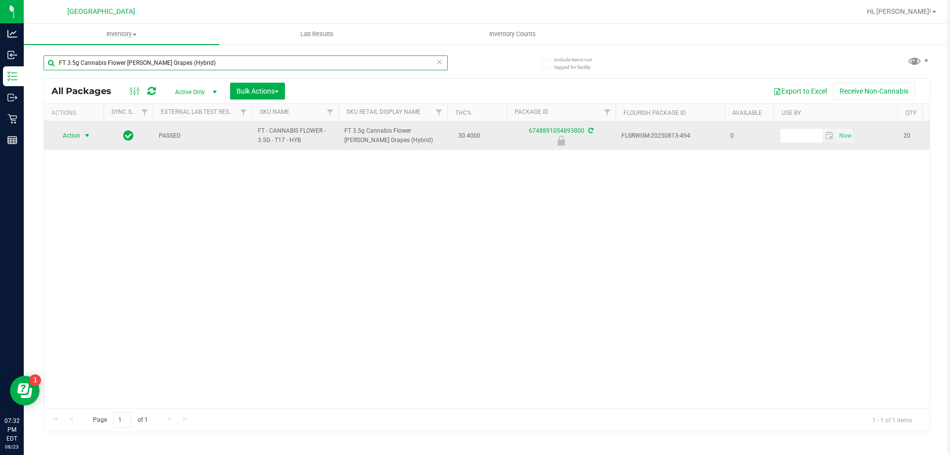
type input "FT 3.5g Cannabis Flower Gaspar's Grapes (Hybrid)"
click at [74, 129] on span "Action" at bounding box center [67, 136] width 27 height 14
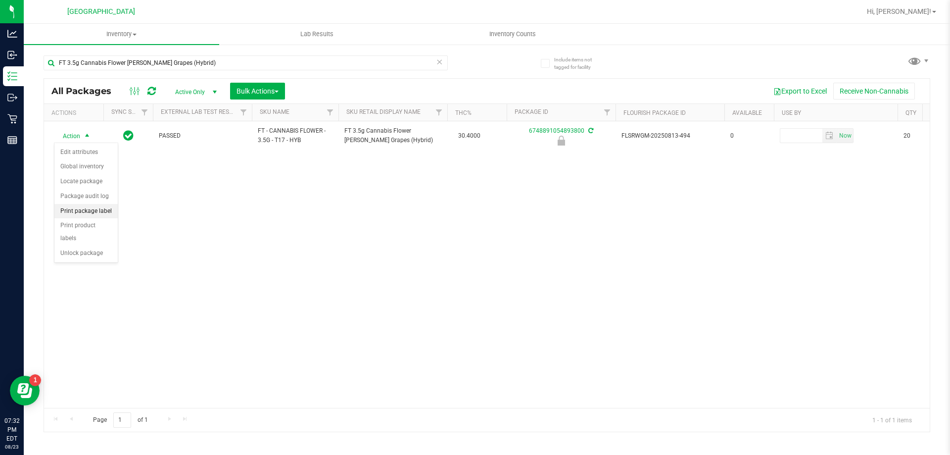
click at [94, 209] on li "Print package label" at bounding box center [85, 211] width 63 height 15
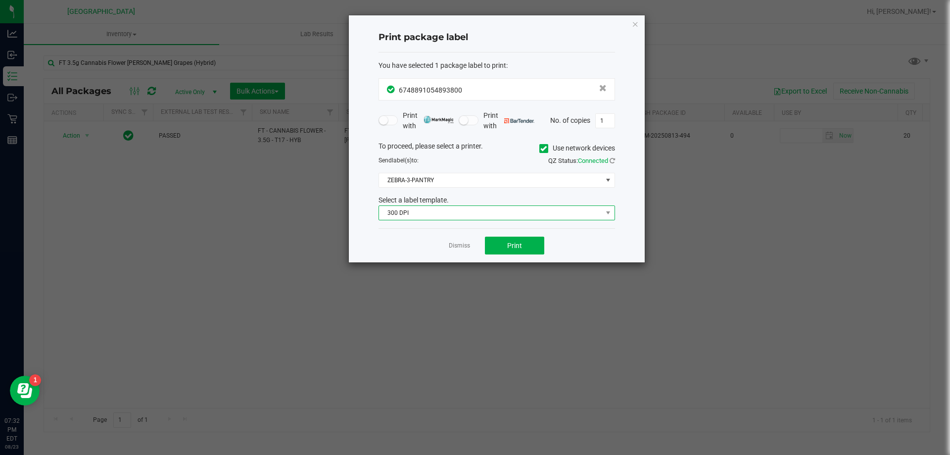
click at [473, 208] on span "300 DPI" at bounding box center [490, 213] width 223 height 14
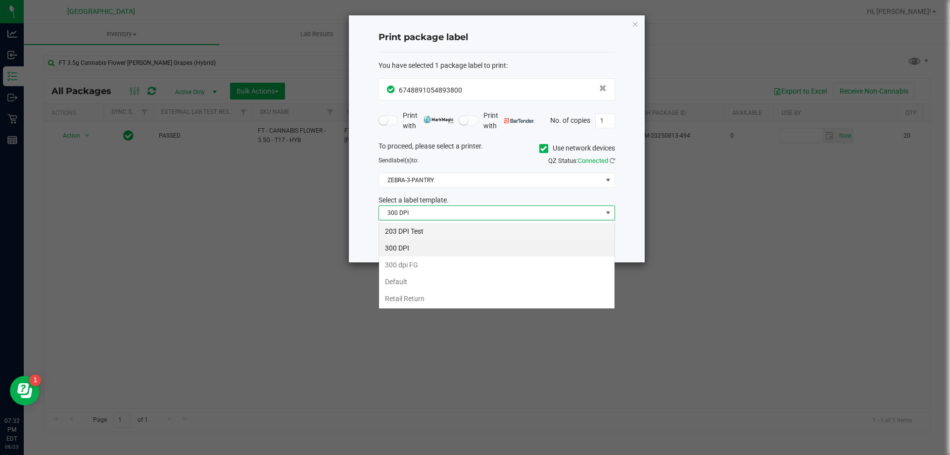
scroll to position [15, 236]
click at [415, 230] on li "203 DPI Test" at bounding box center [496, 231] width 235 height 17
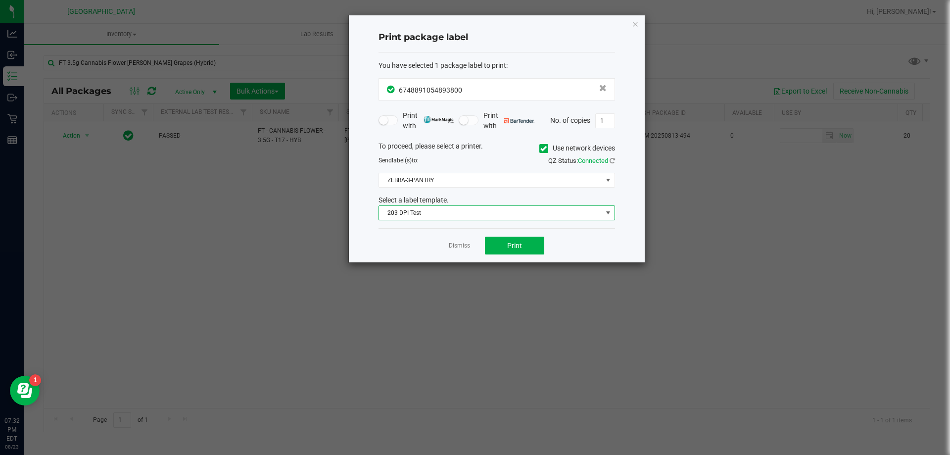
click at [408, 191] on div "To proceed, please select a printer. Use network devices Send label(s) to: QZ S…" at bounding box center [496, 181] width 236 height 80
click at [423, 175] on span "ZEBRA-3-PANTRY" at bounding box center [490, 180] width 223 height 14
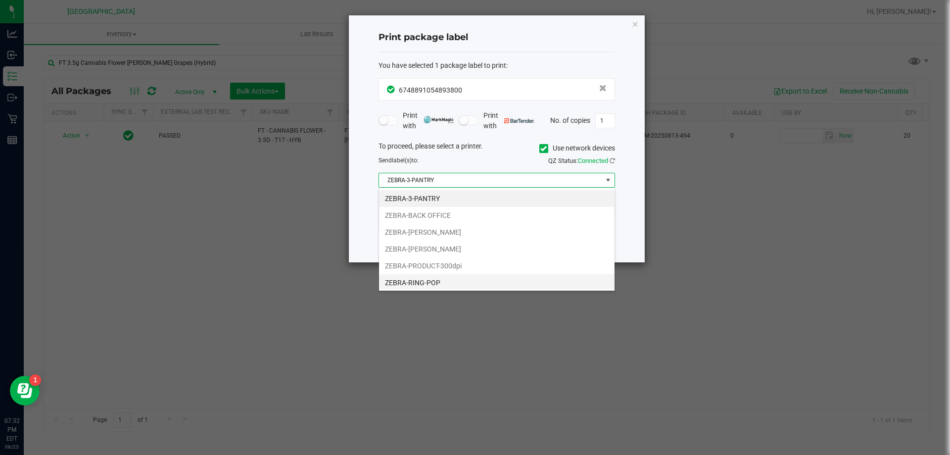
click at [420, 283] on li "ZEBRA-RING-POP" at bounding box center [496, 282] width 235 height 17
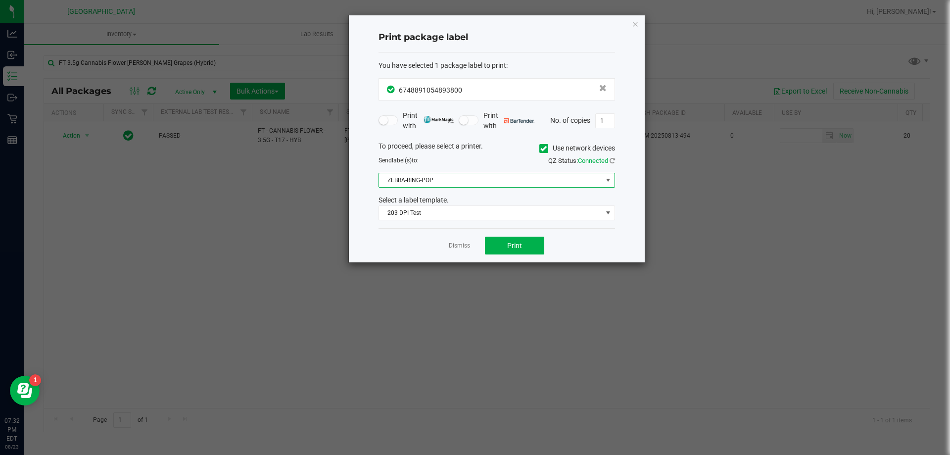
click at [462, 179] on span "ZEBRA-RING-POP" at bounding box center [490, 180] width 223 height 14
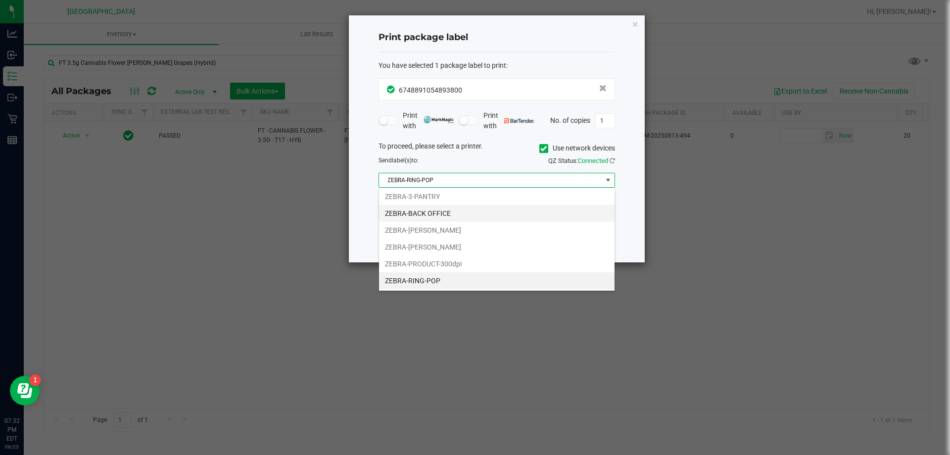
click at [429, 214] on li "ZEBRA-BACK OFFICE" at bounding box center [496, 213] width 235 height 17
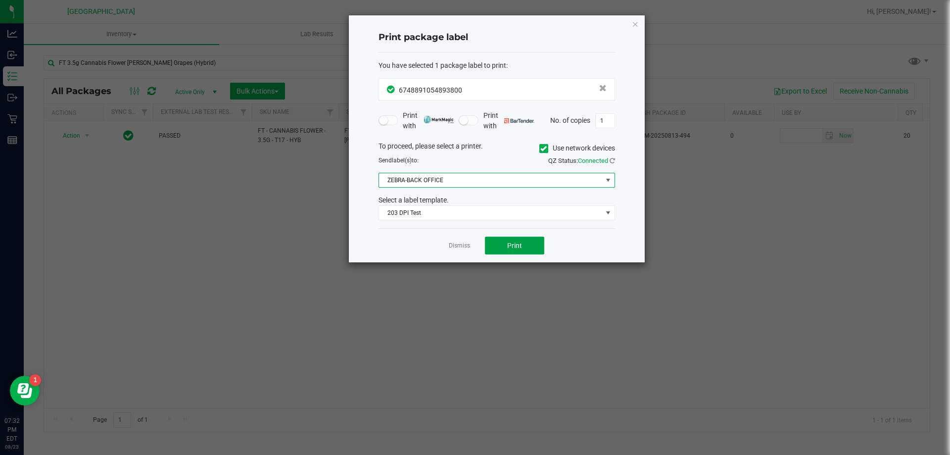
click at [503, 252] on button "Print" at bounding box center [514, 245] width 59 height 18
click at [514, 248] on span "Print" at bounding box center [514, 245] width 15 height 8
click at [505, 246] on button "Print" at bounding box center [514, 245] width 59 height 18
click at [460, 247] on link "Dismiss" at bounding box center [459, 245] width 21 height 8
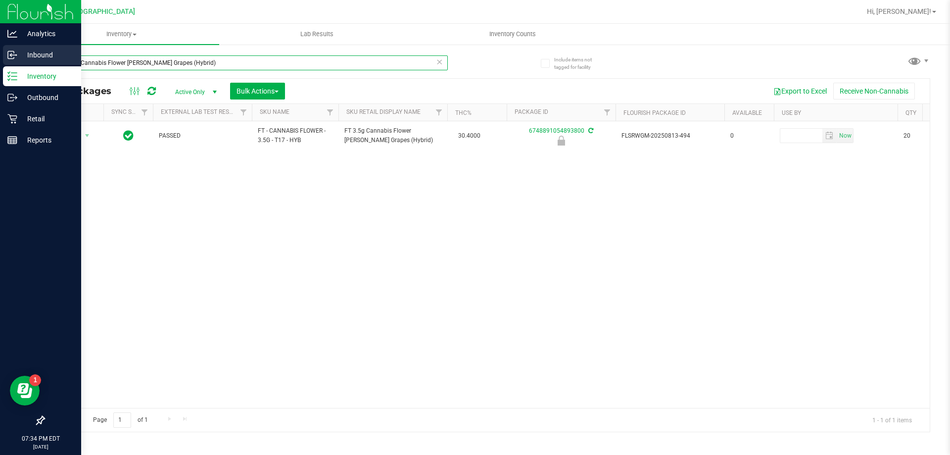
drag, startPoint x: 213, startPoint y: 63, endPoint x: 0, endPoint y: 53, distance: 212.9
click at [0, 53] on div "Analytics Inbound Inventory Outbound Retail Reports 07:34 PM EDT 08/23/2025 08/…" at bounding box center [475, 227] width 950 height 455
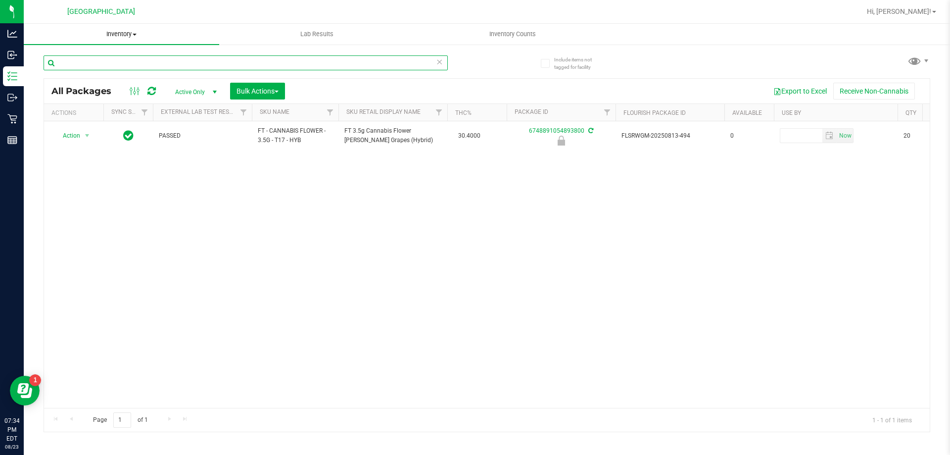
paste input "FT 0.35g Pre-Roll (Hybrid) 10ct"
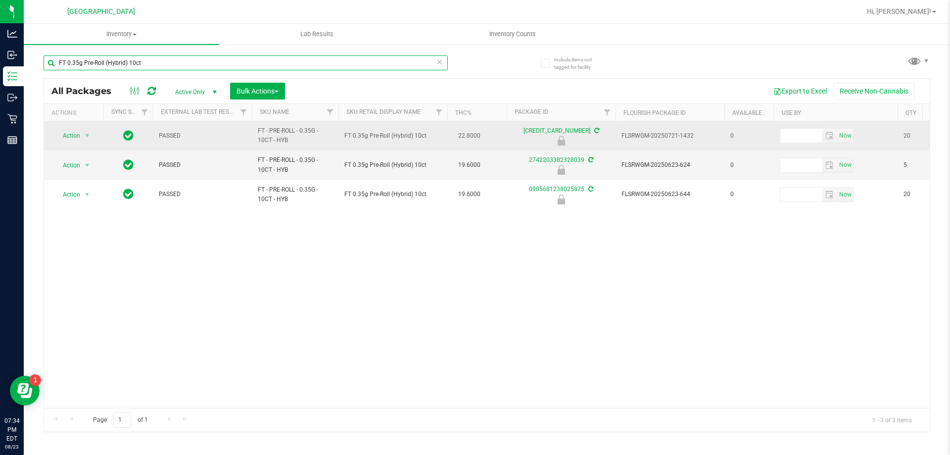
type input "FT 0.35g Pre-Roll (Hybrid) 10ct"
click at [71, 127] on td "Action Action Edit attributes Global inventory Locate package Package audit log…" at bounding box center [73, 135] width 59 height 29
click at [71, 135] on span "Action" at bounding box center [67, 136] width 27 height 14
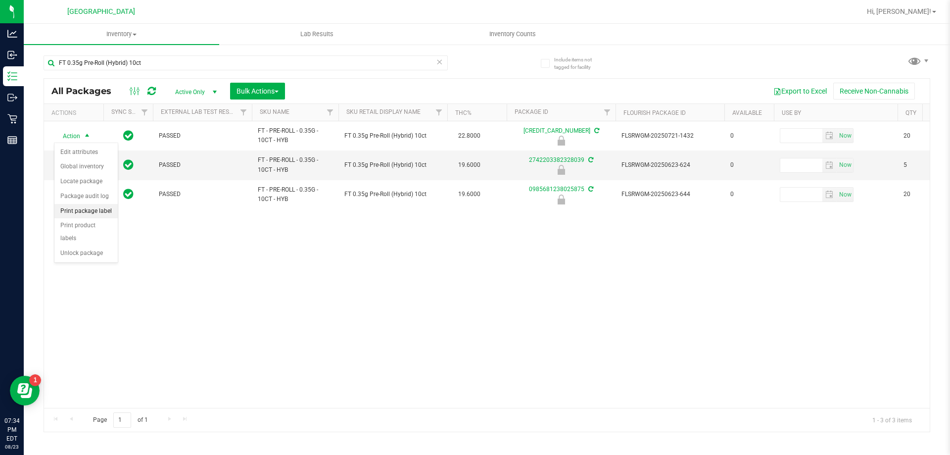
click at [75, 211] on li "Print package label" at bounding box center [85, 211] width 63 height 15
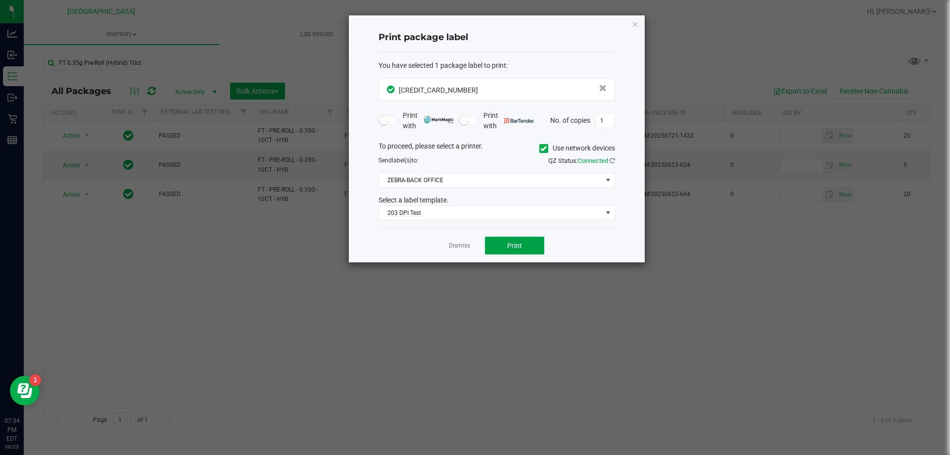
click at [529, 243] on button "Print" at bounding box center [514, 245] width 59 height 18
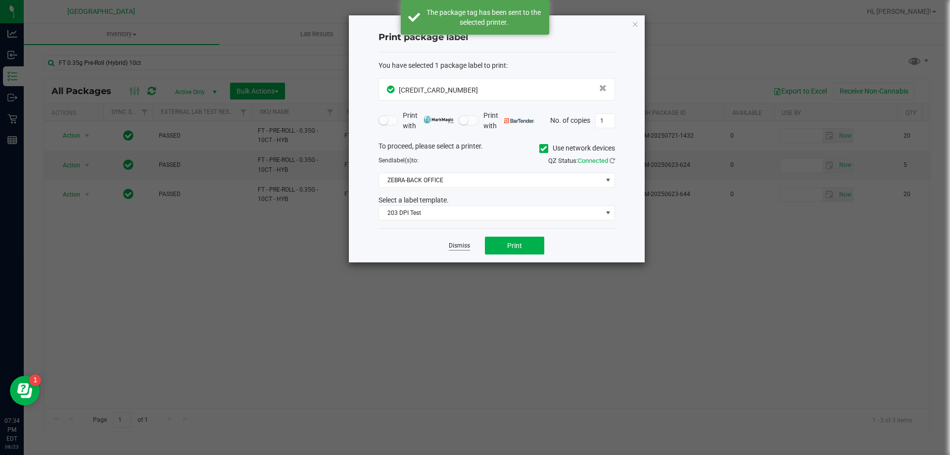
click at [456, 245] on link "Dismiss" at bounding box center [459, 245] width 21 height 8
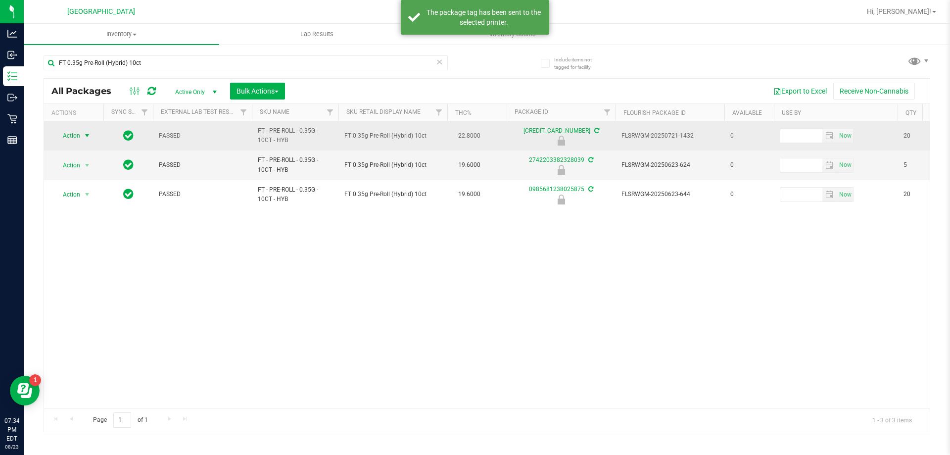
click at [83, 134] on span "select" at bounding box center [87, 136] width 12 height 14
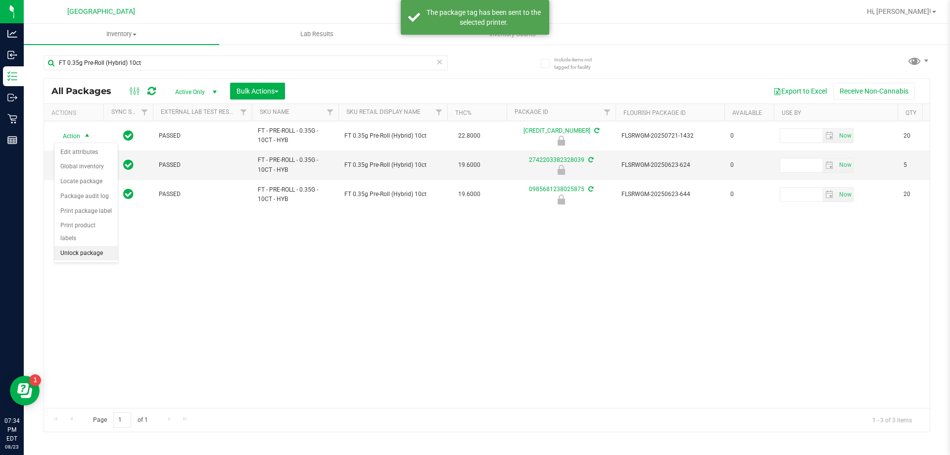
click at [102, 246] on li "Unlock package" at bounding box center [85, 253] width 63 height 15
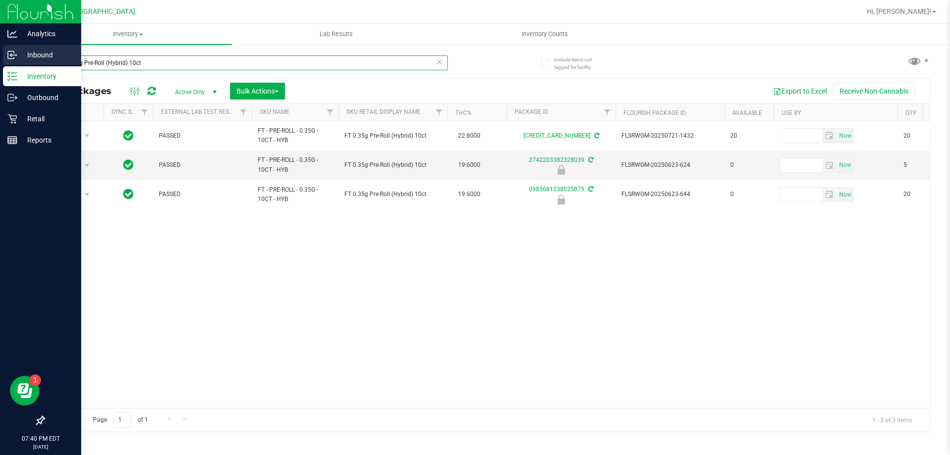
drag, startPoint x: 155, startPoint y: 64, endPoint x: 0, endPoint y: 60, distance: 154.9
click at [0, 60] on div "Analytics Inbound Inventory Outbound Retail Reports 07:40 PM EDT 08/23/2025 08/…" at bounding box center [475, 227] width 950 height 455
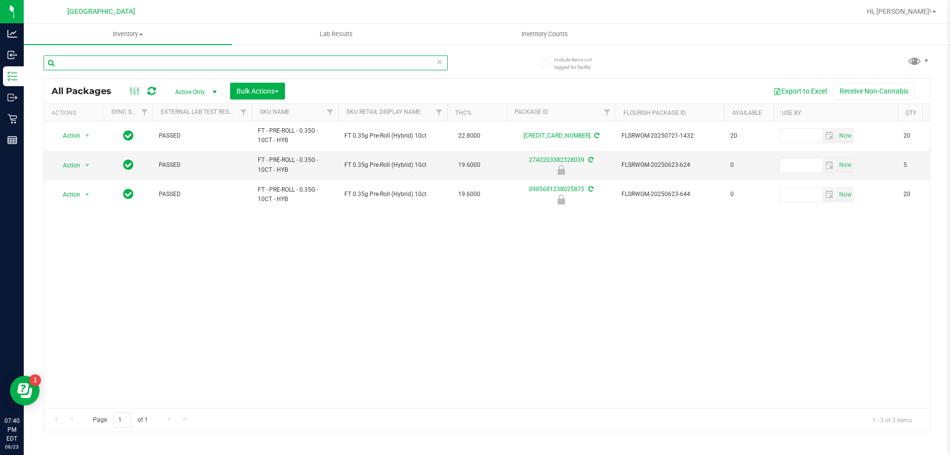
paste input "SW 10mg Theragels Relief (1:9 CBD:THC) 40ct"
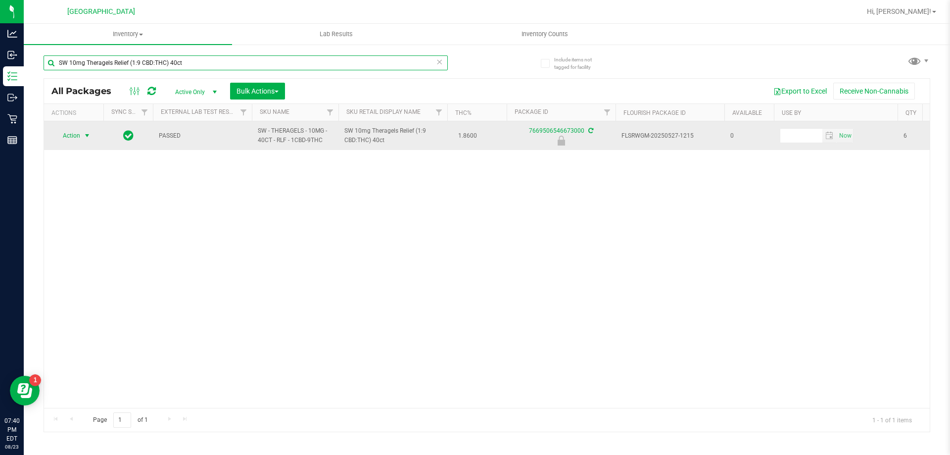
type input "SW 10mg Theragels Relief (1:9 CBD:THC) 40ct"
click at [74, 134] on span "Action" at bounding box center [67, 136] width 27 height 14
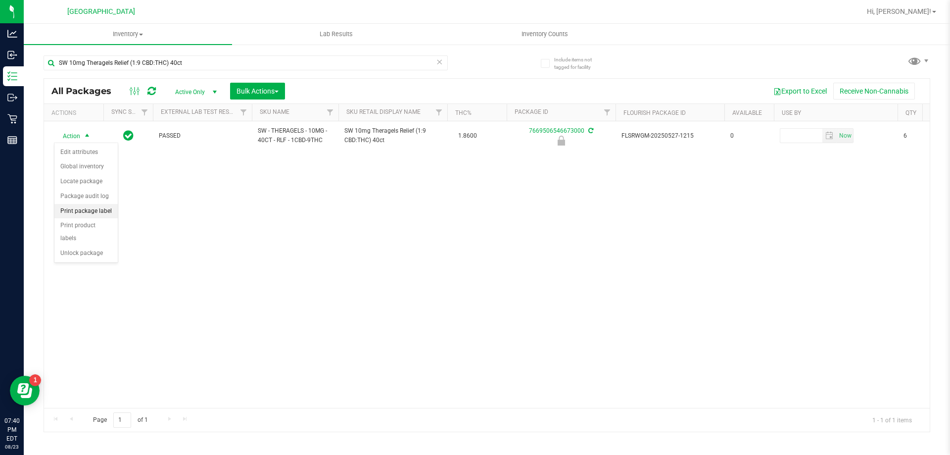
click at [83, 205] on li "Print package label" at bounding box center [85, 211] width 63 height 15
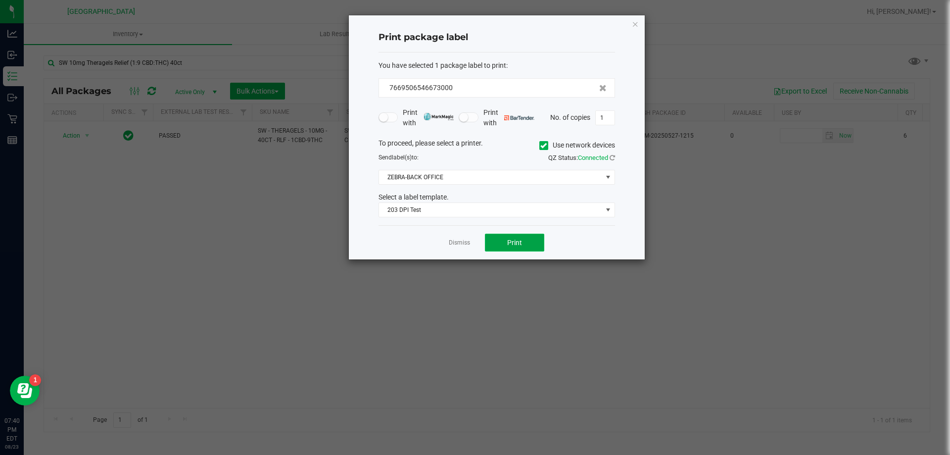
click at [520, 251] on button "Print" at bounding box center [514, 242] width 59 height 18
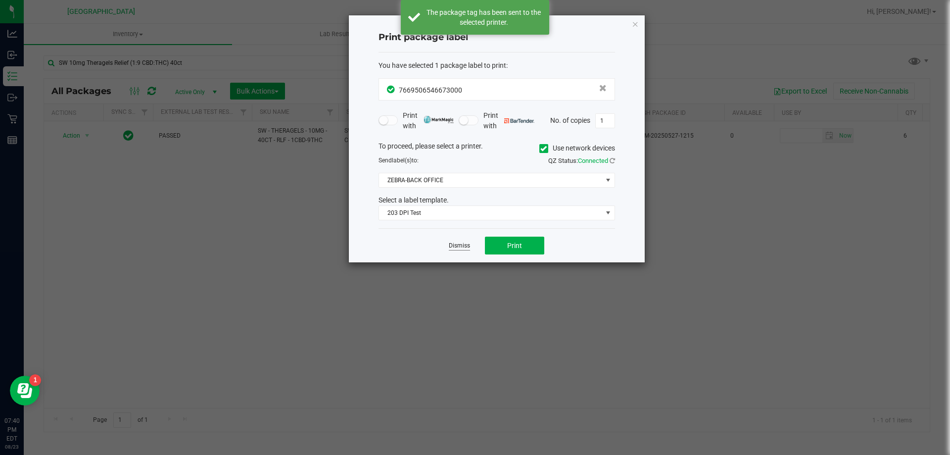
click at [466, 244] on link "Dismiss" at bounding box center [459, 245] width 21 height 8
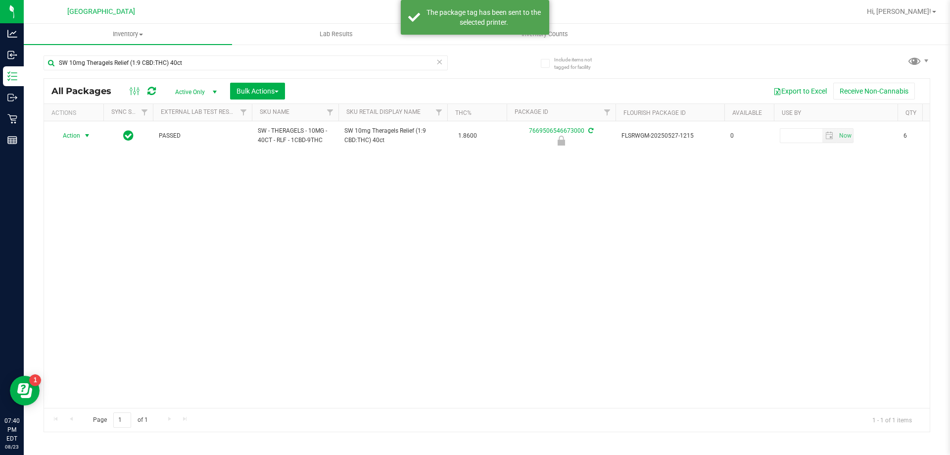
drag, startPoint x: 440, startPoint y: 276, endPoint x: 173, endPoint y: 205, distance: 276.9
click at [435, 276] on div "Action Action Edit attributes Global inventory Locate package Package audit log…" at bounding box center [486, 264] width 885 height 286
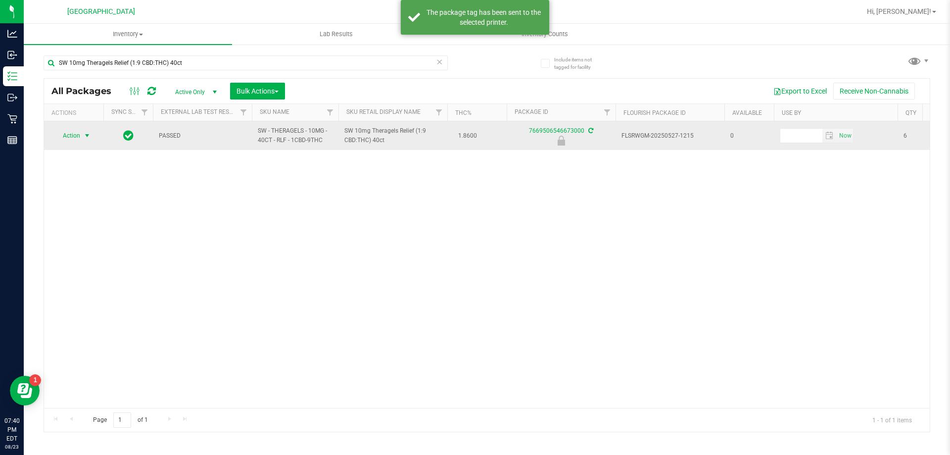
click at [79, 132] on span "Action" at bounding box center [67, 136] width 27 height 14
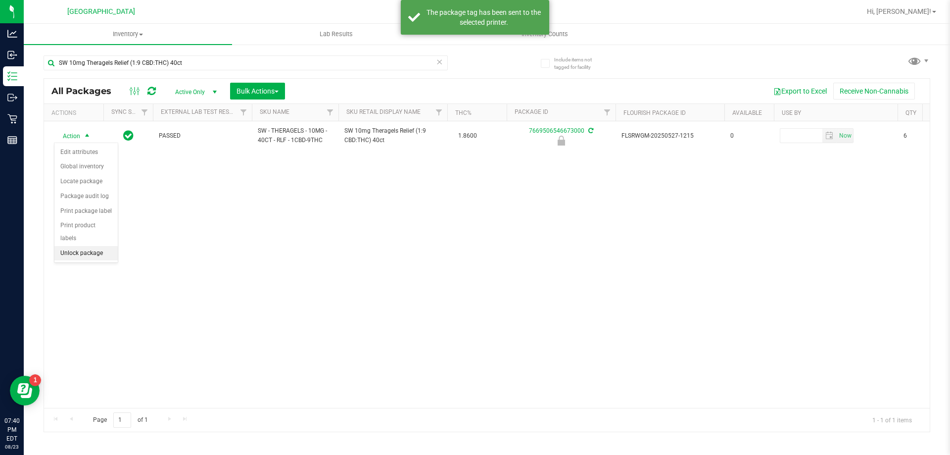
click at [92, 246] on li "Unlock package" at bounding box center [85, 253] width 63 height 15
